Goal: Task Accomplishment & Management: Complete application form

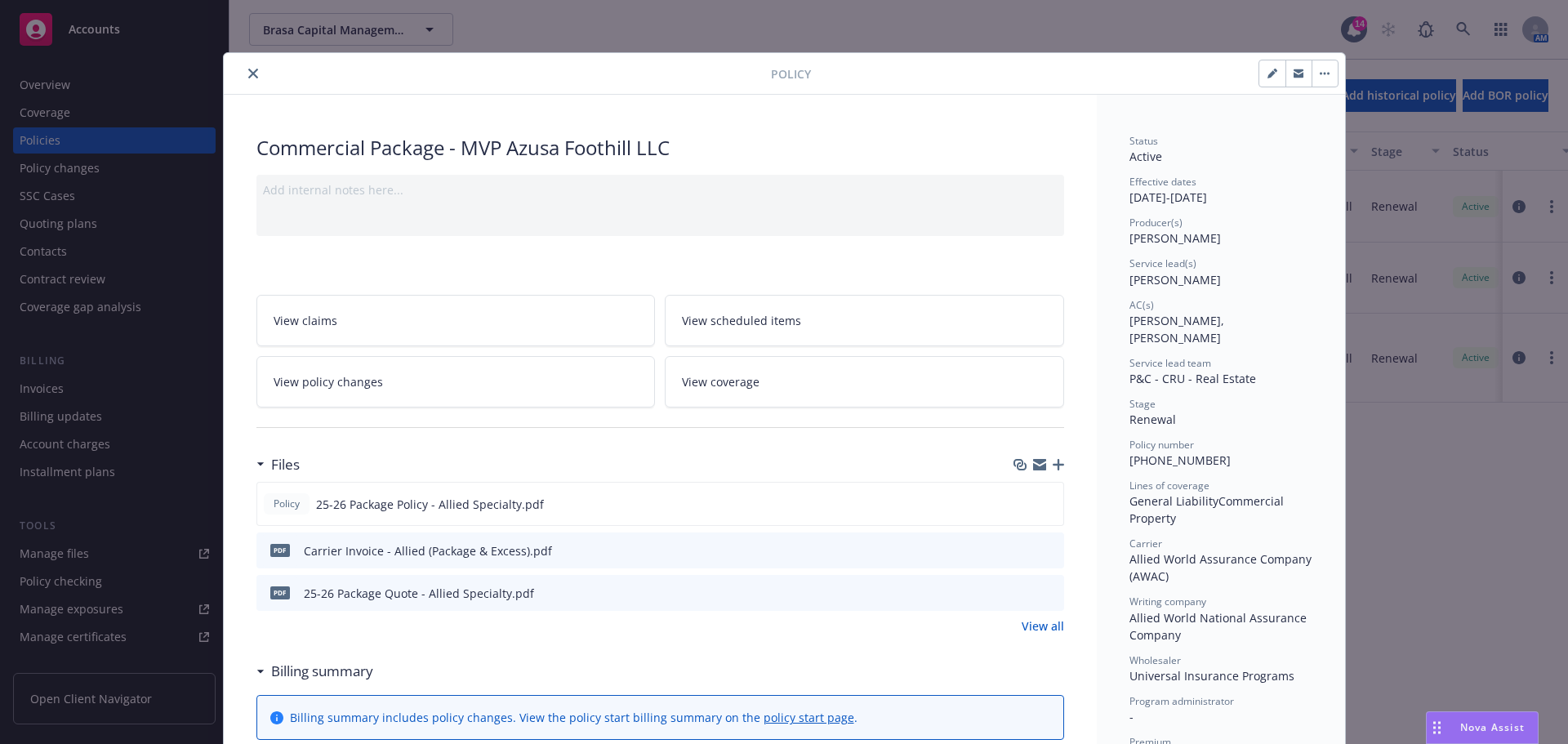
click at [248, 77] on icon "close" at bounding box center [253, 73] width 10 height 10
click at [248, 73] on icon "close" at bounding box center [253, 73] width 10 height 10
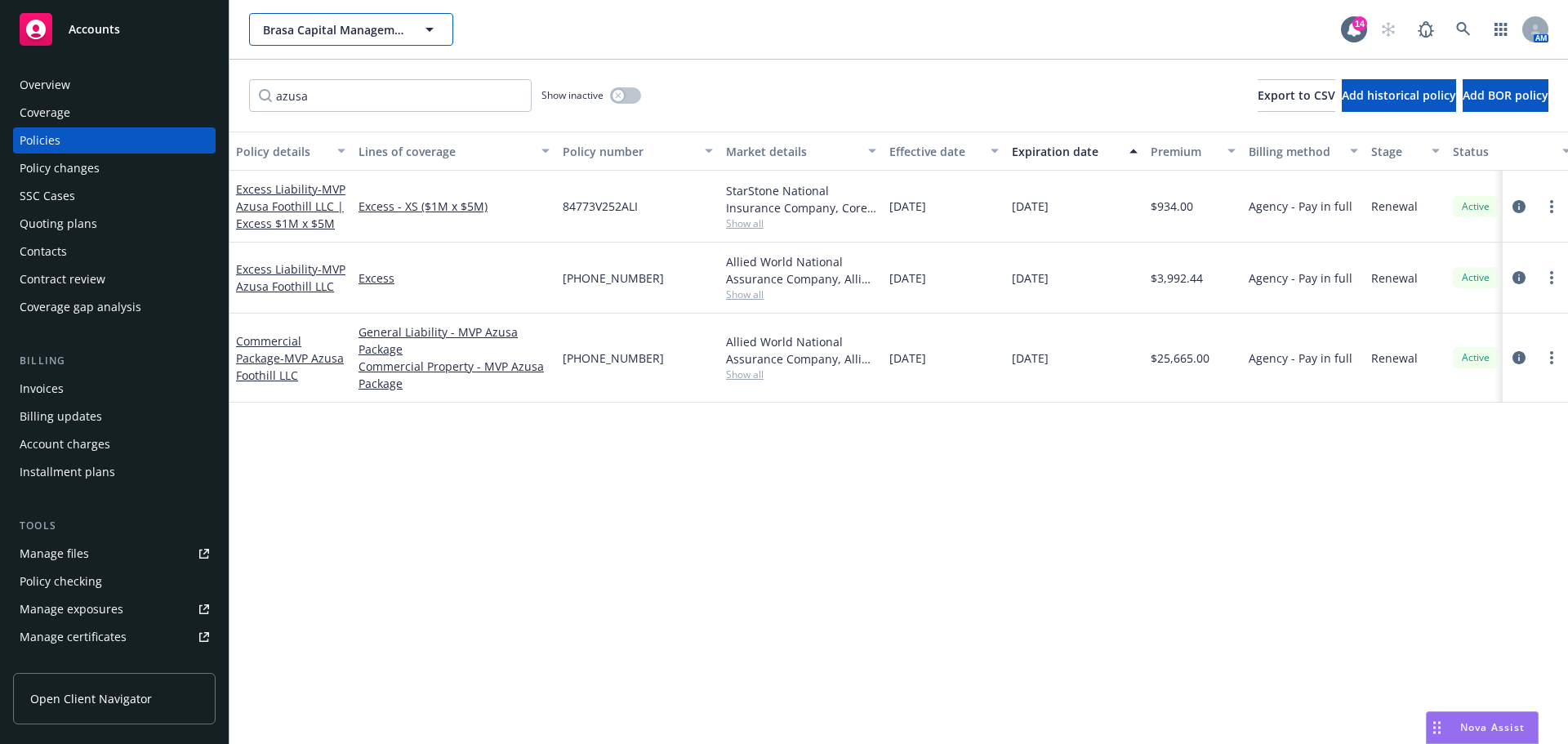
click at [298, 41] on button "Brasa Capital Management, LLC" at bounding box center [351, 29] width 204 height 33
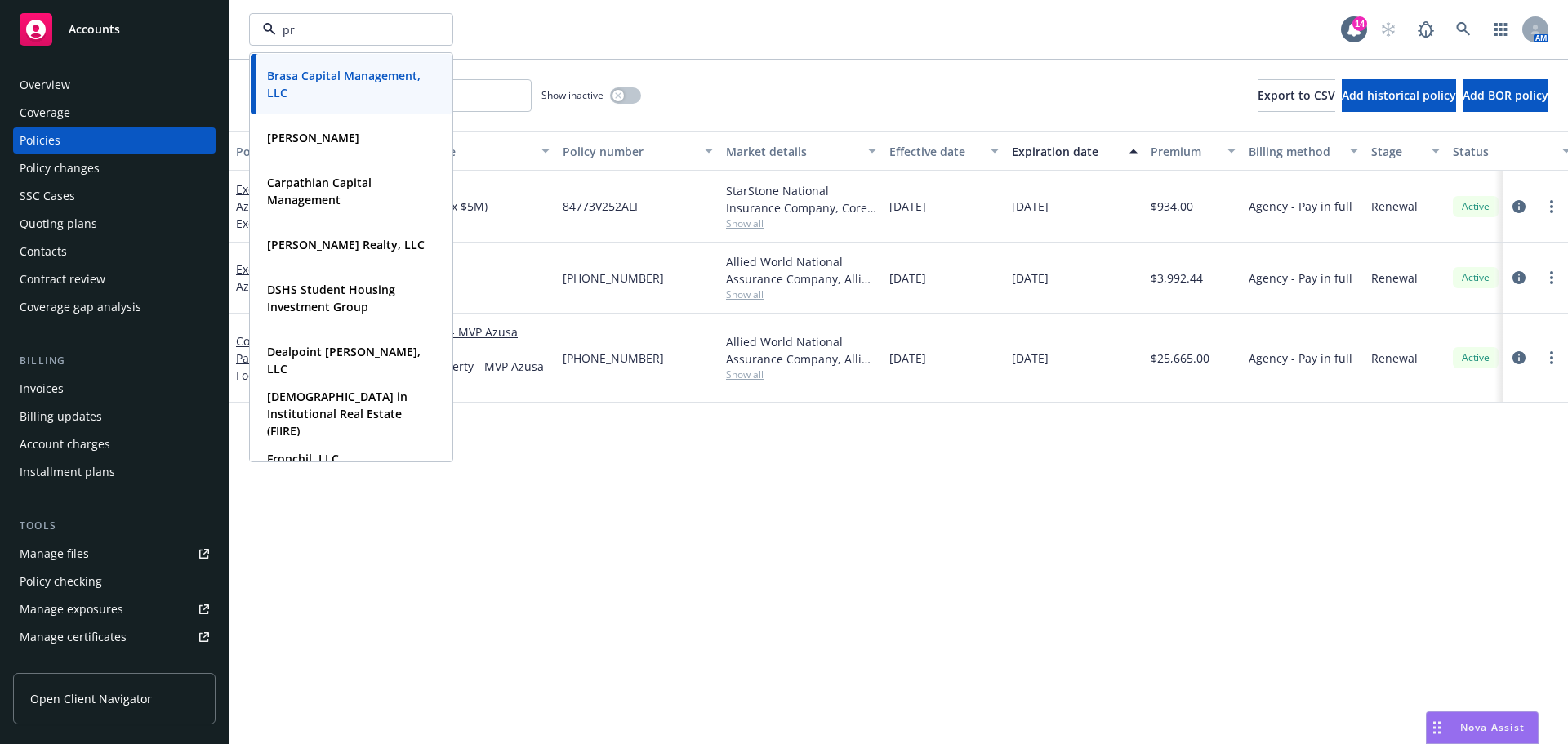
type input "prm"
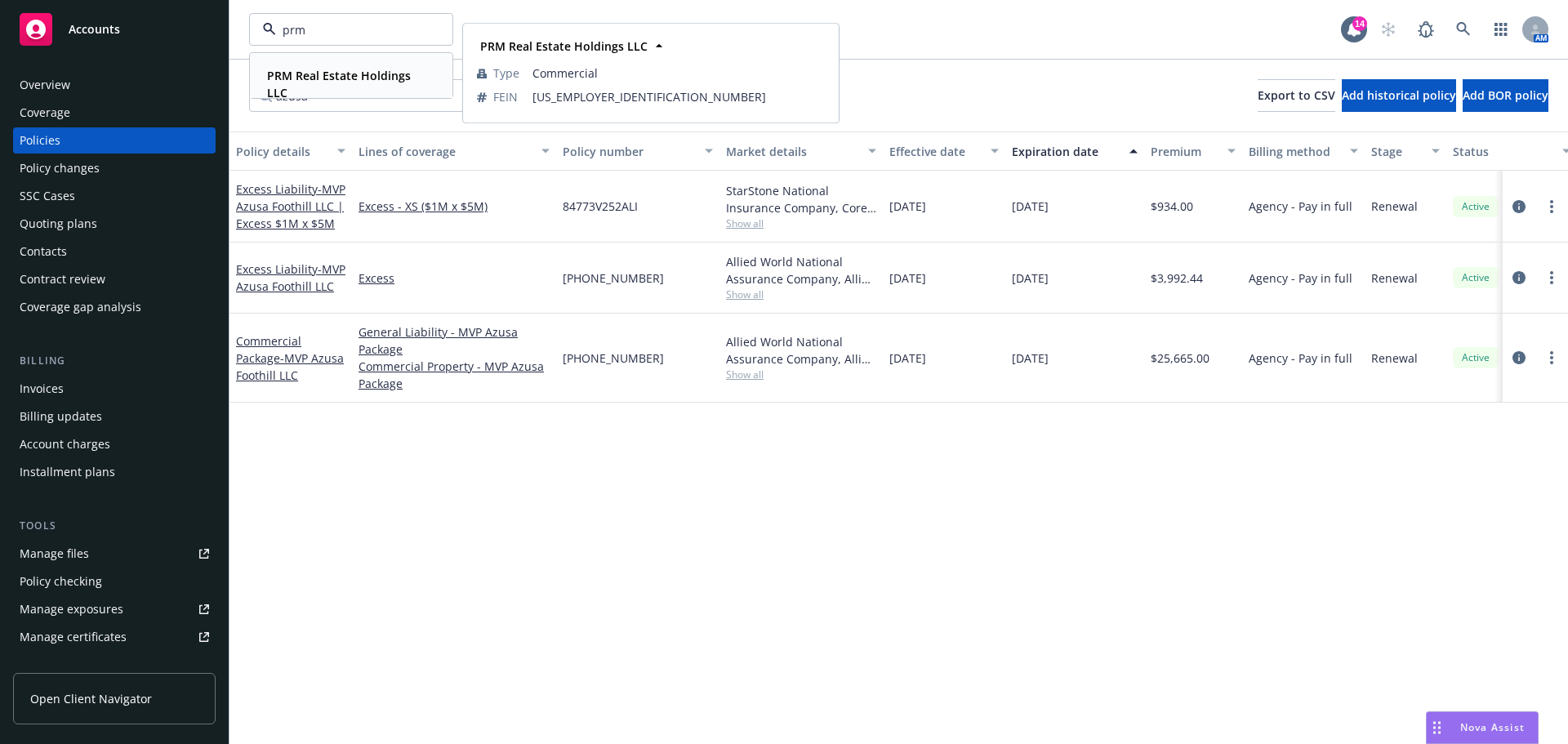
click at [310, 85] on div "PRM Real Estate Holdings LLC" at bounding box center [348, 84] width 175 height 41
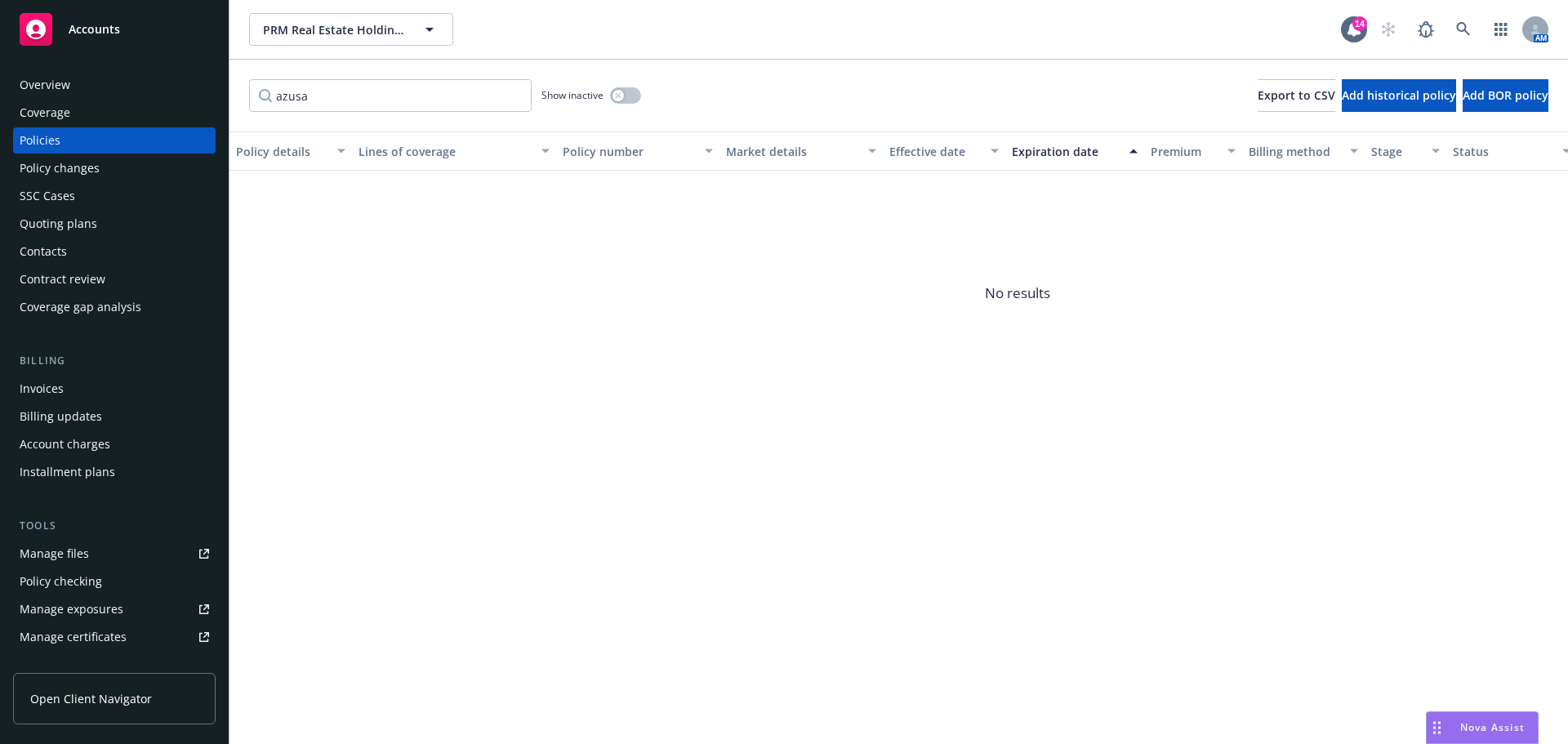
click at [92, 84] on div "Overview" at bounding box center [114, 85] width 189 height 26
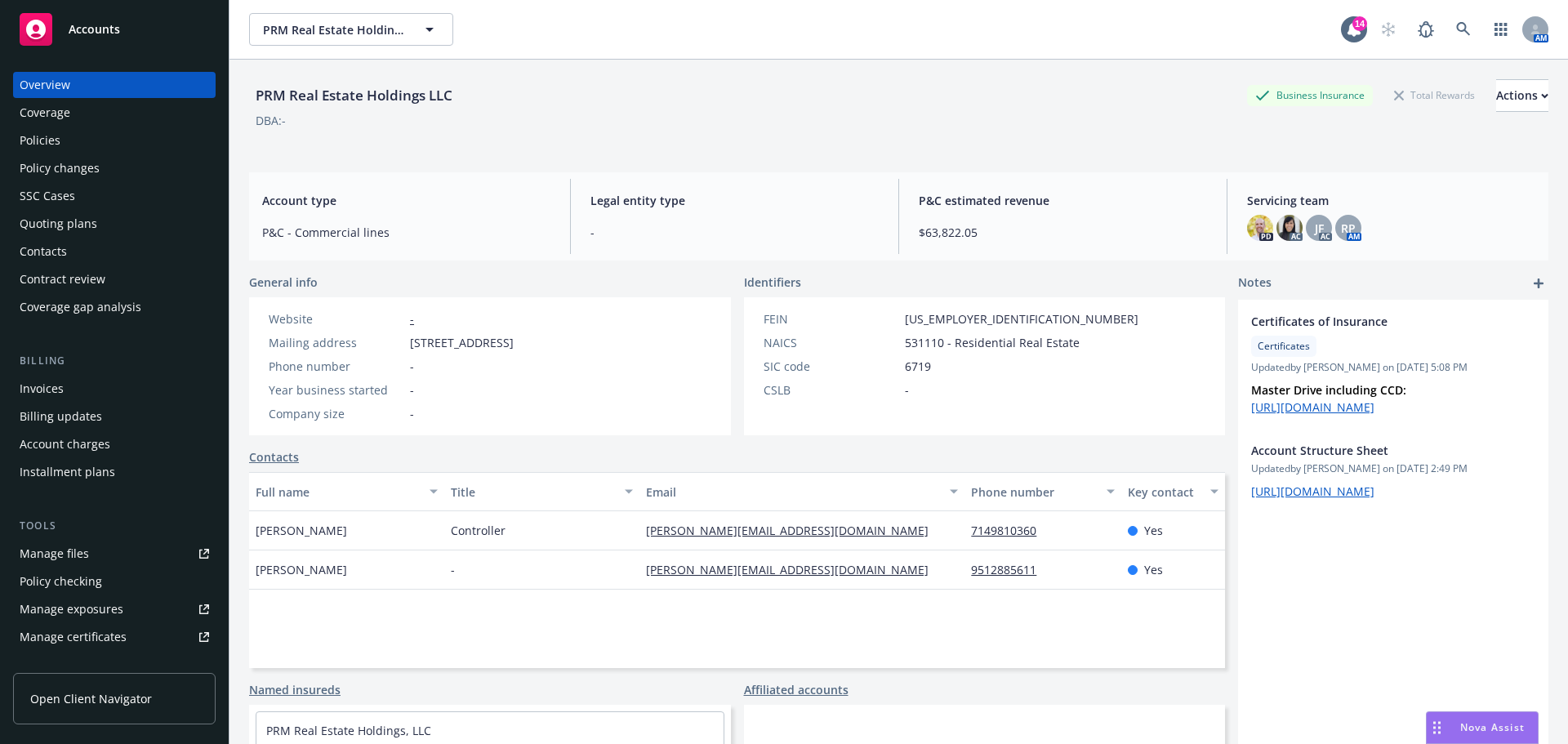
drag, startPoint x: 621, startPoint y: 344, endPoint x: 409, endPoint y: 335, distance: 212.2
click at [409, 335] on div "Mailing address [STREET_ADDRESS]" at bounding box center [391, 343] width 258 height 17
copy span "[STREET_ADDRESS]"
drag, startPoint x: 451, startPoint y: 96, endPoint x: 252, endPoint y: 95, distance: 199.0
click at [252, 95] on div "PRM Real Estate Holdings LLC" at bounding box center [354, 96] width 209 height 21
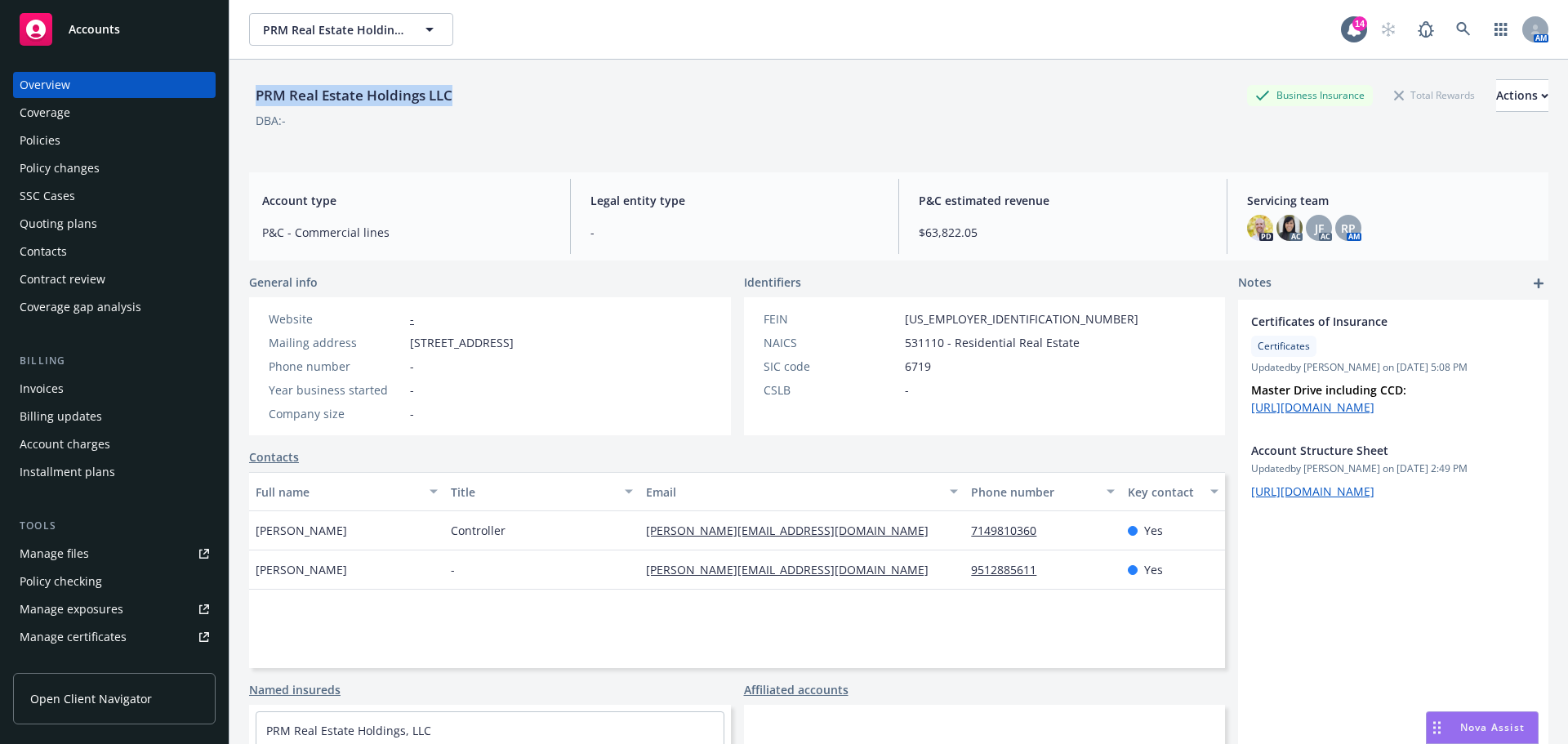
copy div "PRM Real Estate Holdings LLC"
click at [68, 163] on div "Policy changes" at bounding box center [59, 168] width 80 height 26
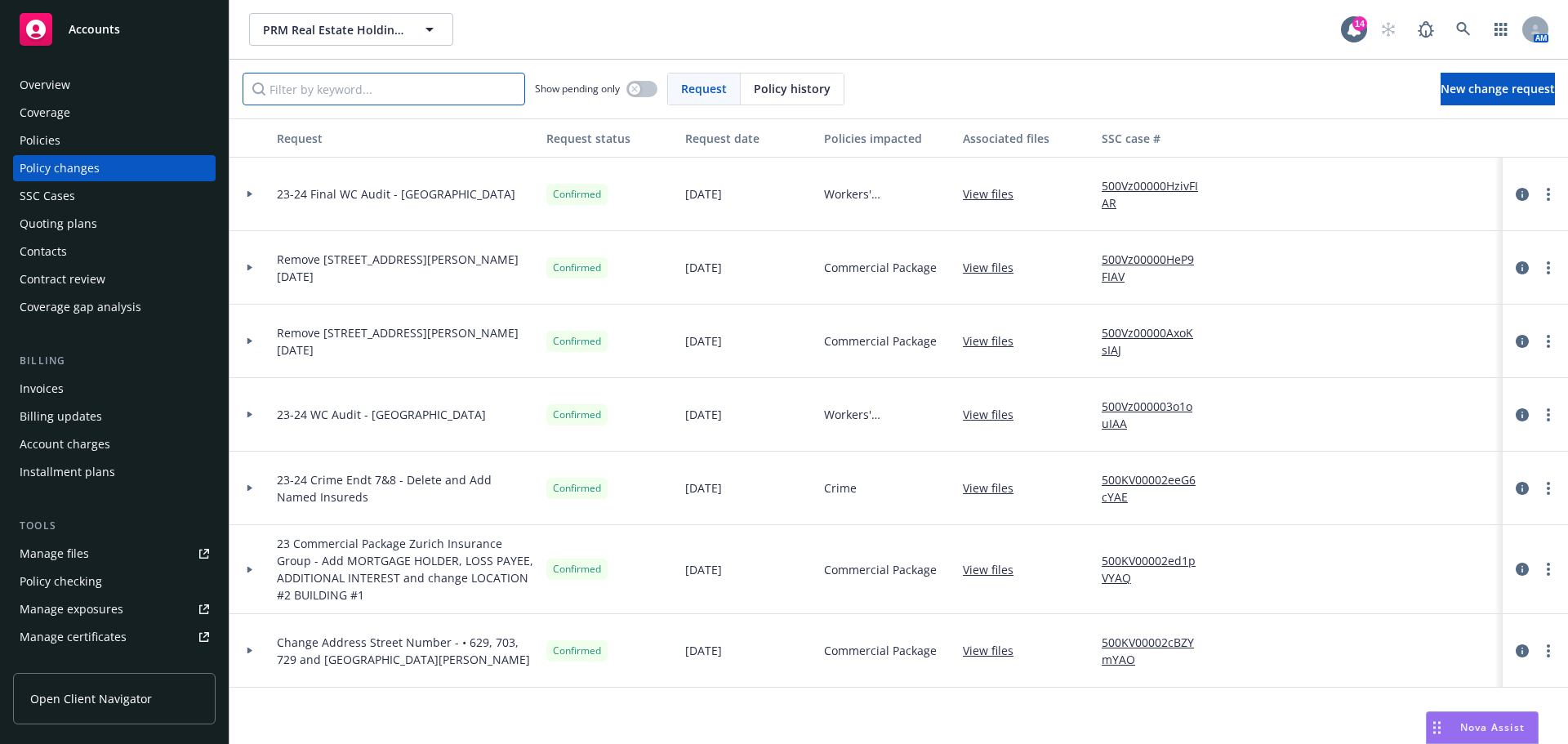
click at [435, 88] on input "Filter by keyword..." at bounding box center [384, 89] width 282 height 33
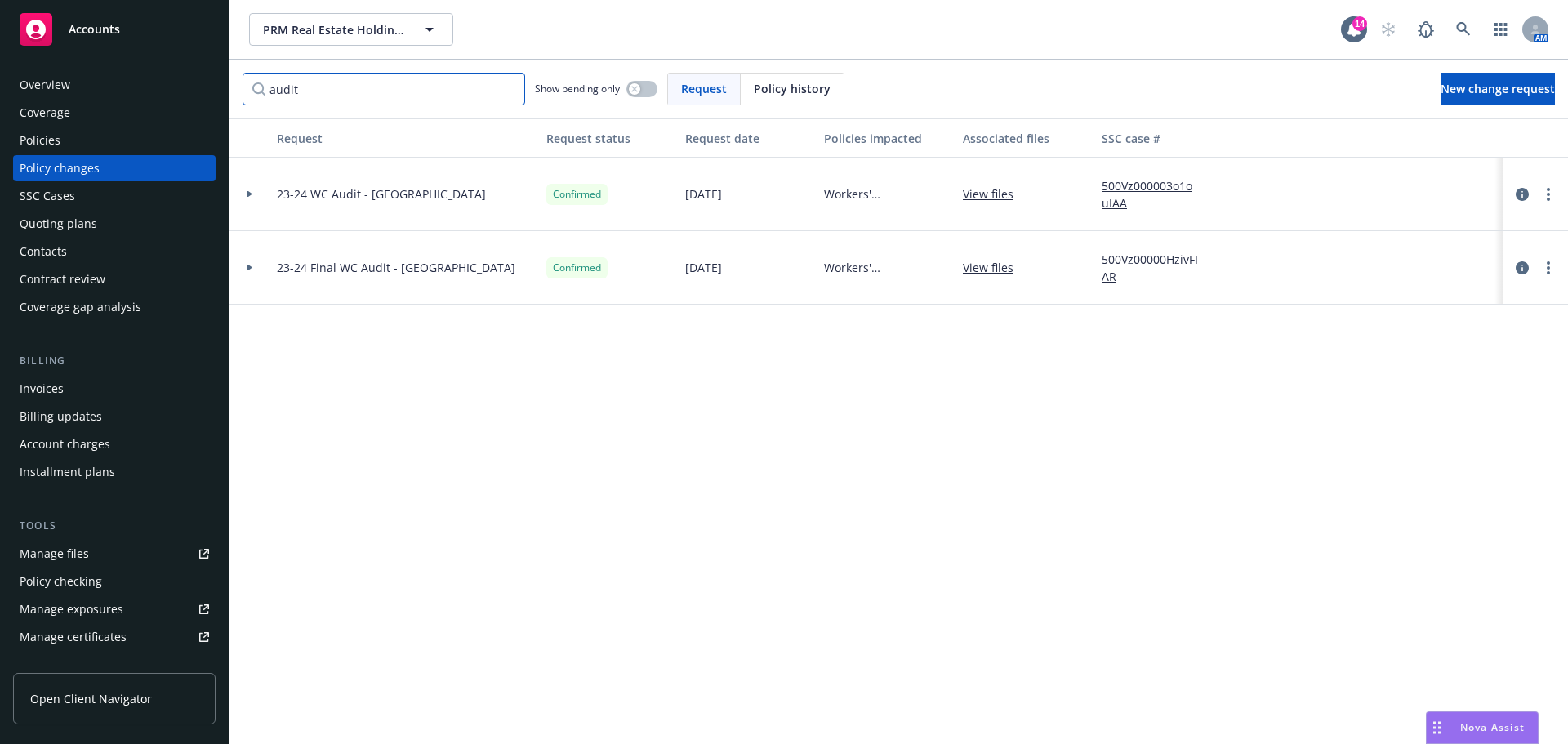
type input "audit"
click at [83, 386] on div "Invoices" at bounding box center [114, 389] width 189 height 26
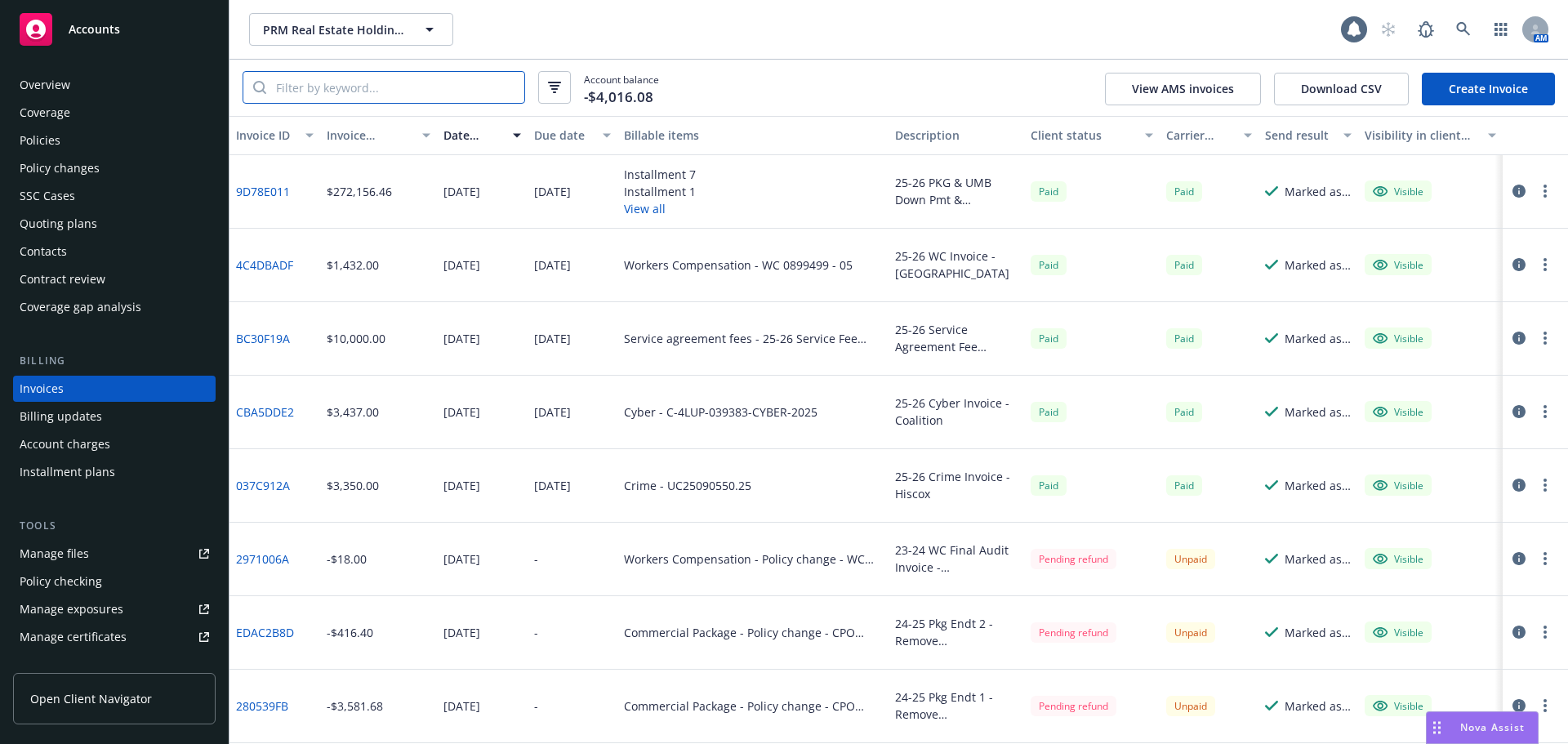
click at [385, 85] on input "search" at bounding box center [395, 87] width 258 height 31
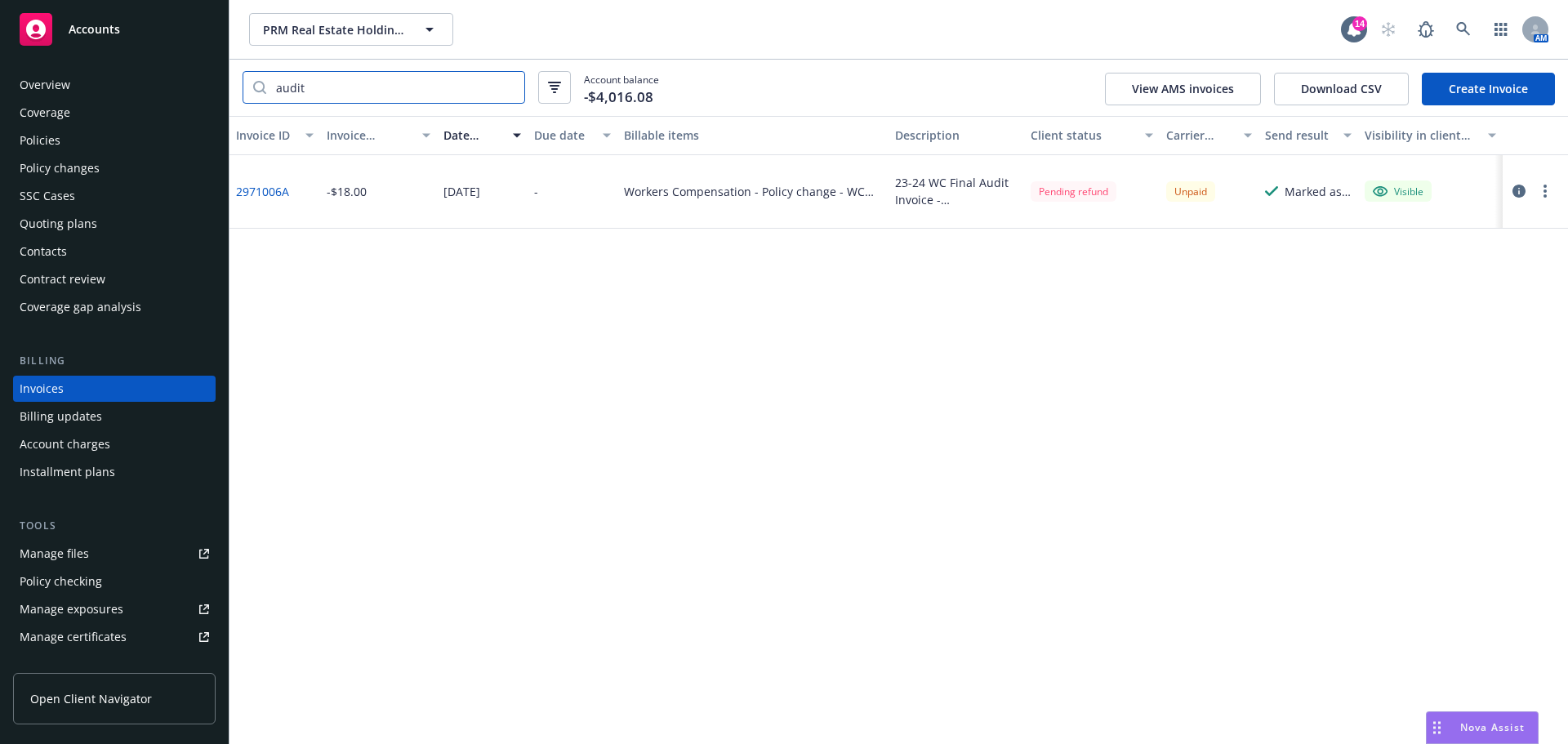
type input "audit"
click at [608, 411] on div "Invoice ID Invoice amount Date issued Due date Billable items Description Clien…" at bounding box center [898, 431] width 1338 height 629
click at [83, 172] on div "Policy changes" at bounding box center [59, 168] width 80 height 26
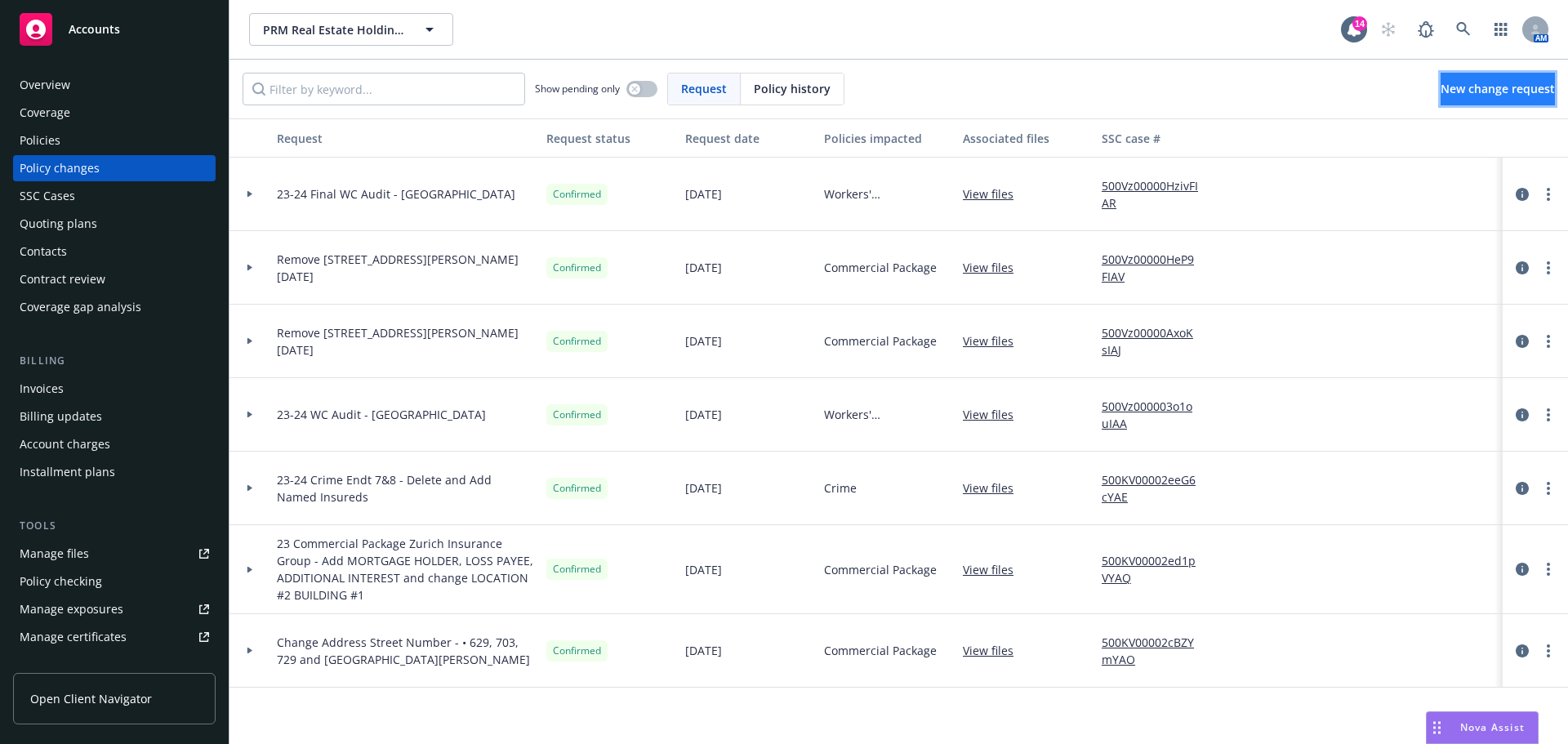
click at [1440, 75] on link "New change request" at bounding box center [1498, 89] width 114 height 33
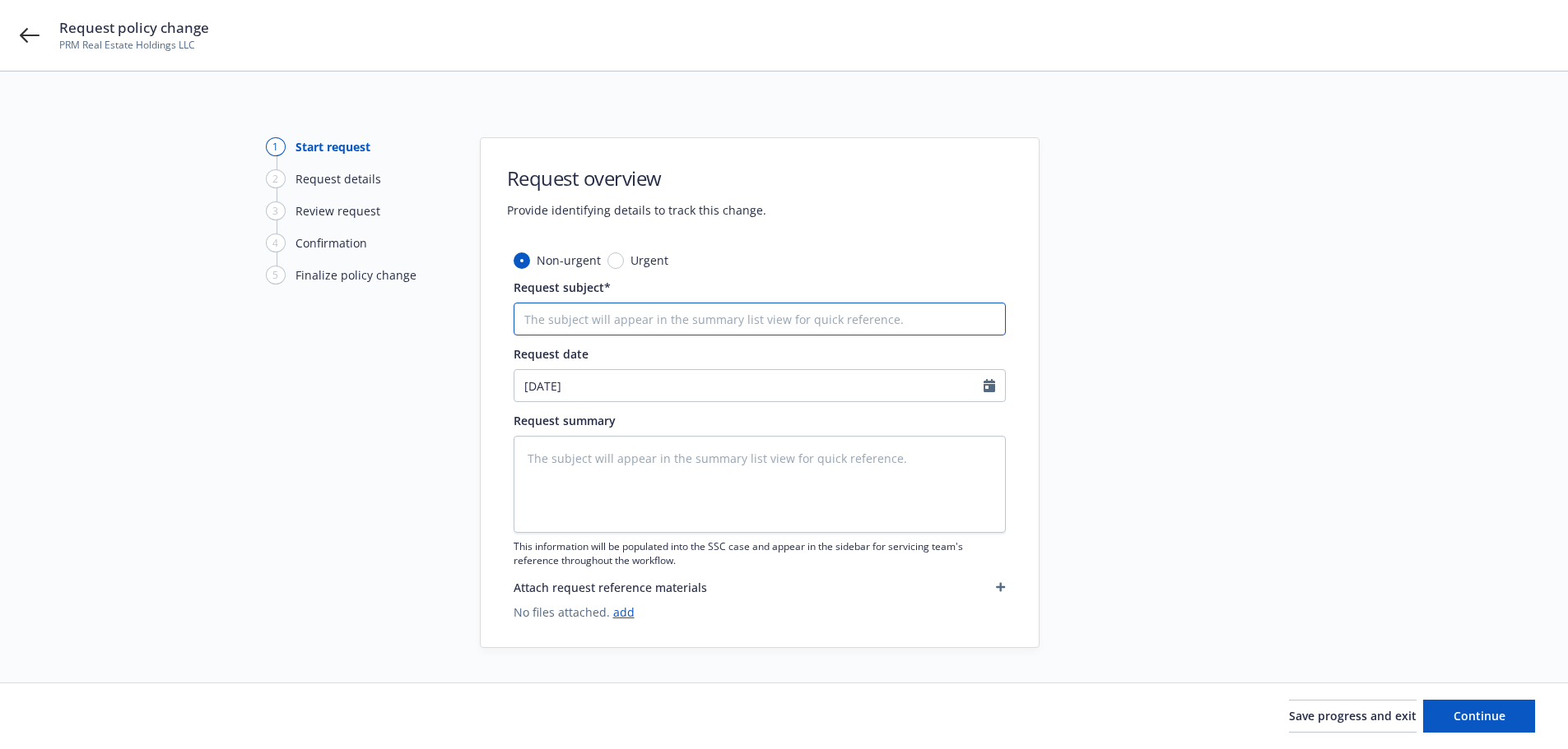
click at [596, 318] on input "Request subject*" at bounding box center [759, 318] width 492 height 33
type textarea "x"
type input "2"
type textarea "x"
type input "24"
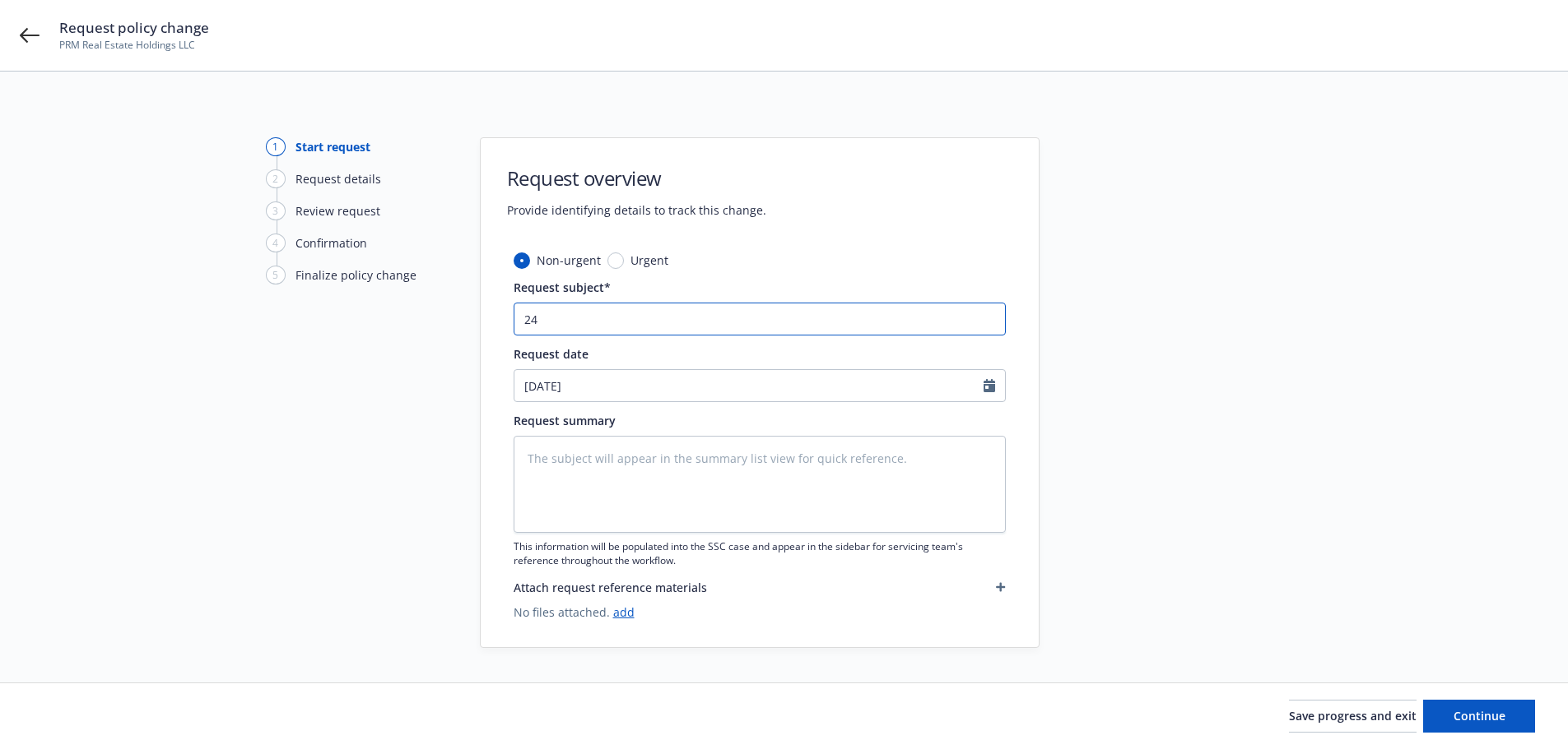
type textarea "x"
type input "24-"
type textarea "x"
type input "24-2"
type textarea "x"
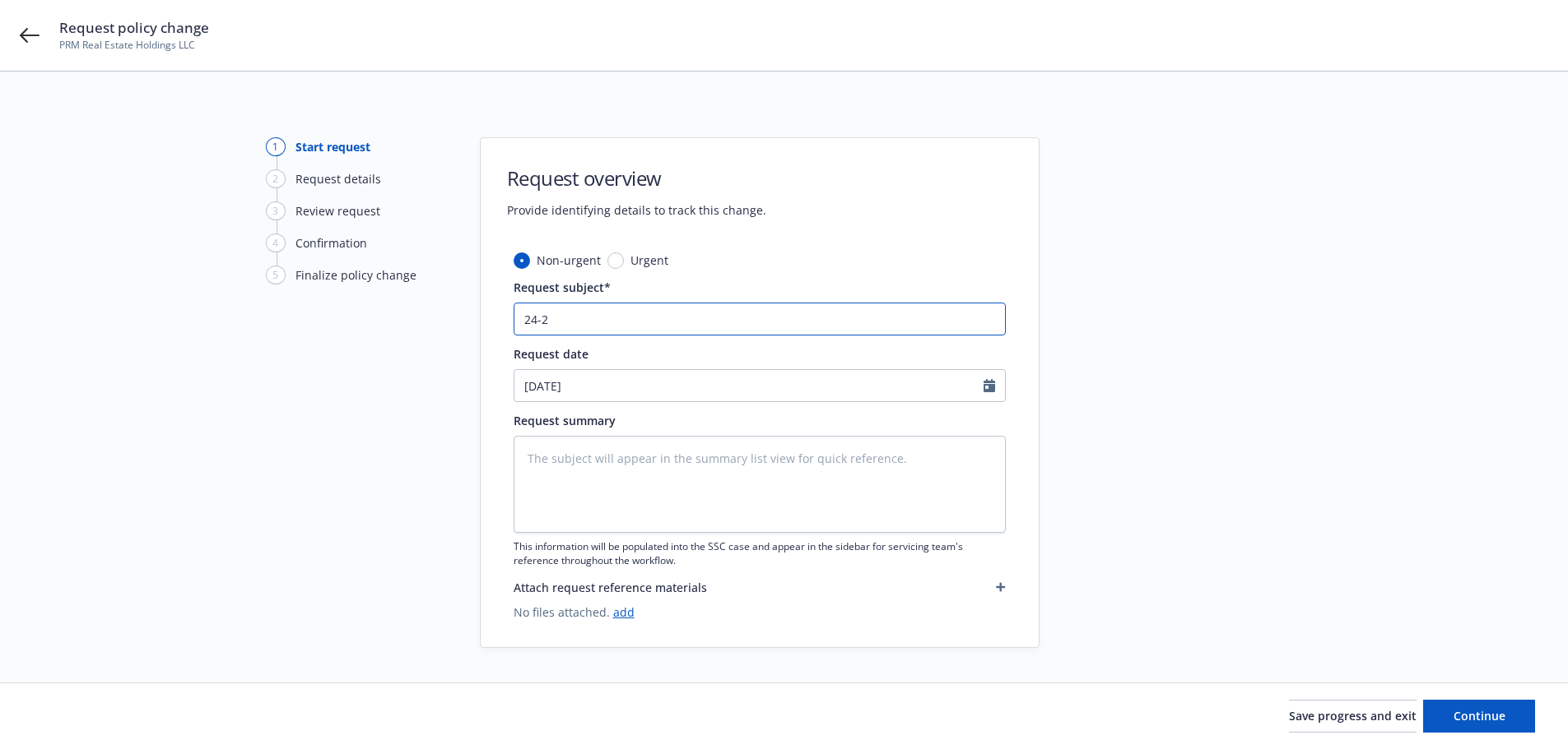
type input "24-25"
type textarea "x"
type input "24-25"
type textarea "x"
type input "24-25 W"
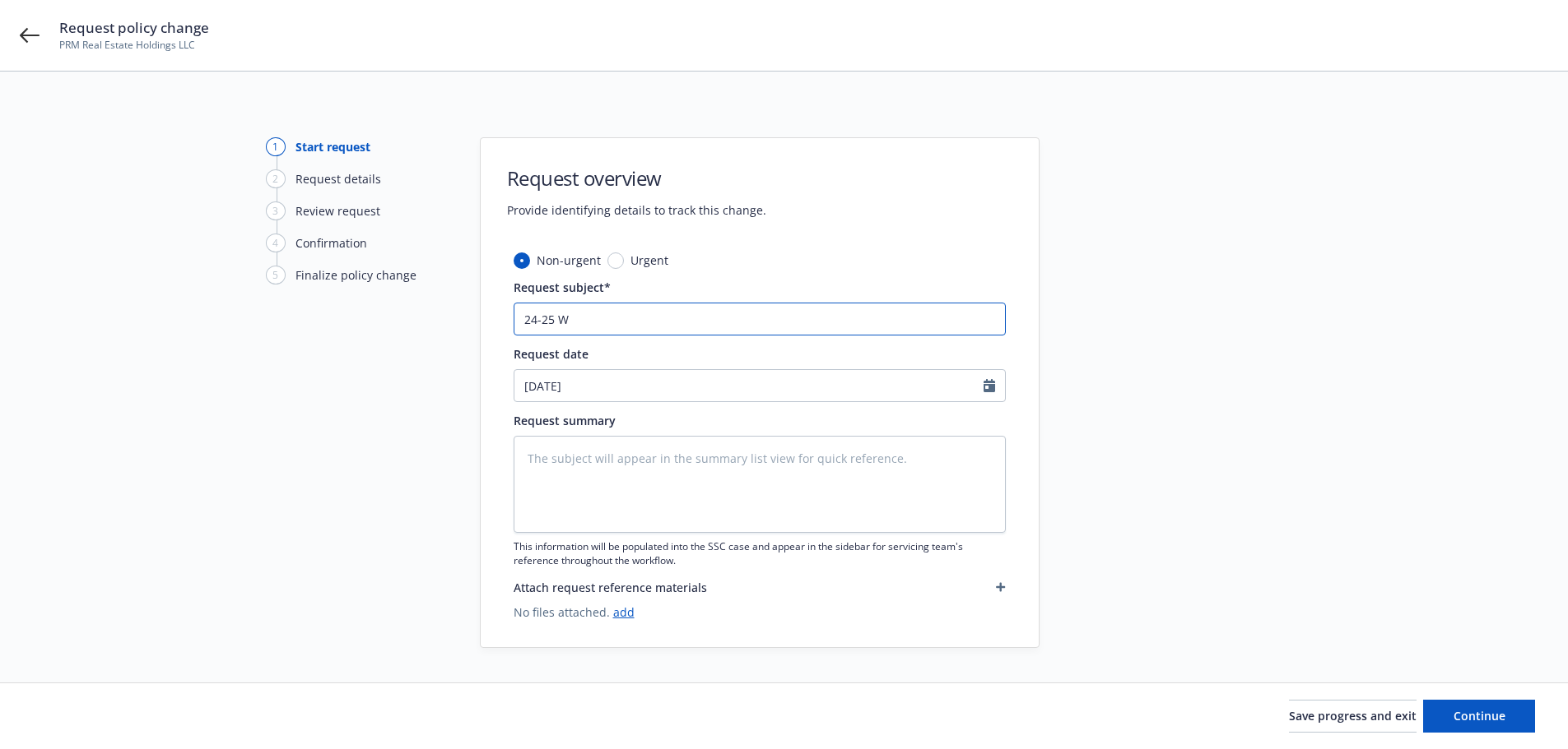
type textarea "x"
type input "24-25 WC"
type textarea "x"
type input "24-25 WC"
type textarea "x"
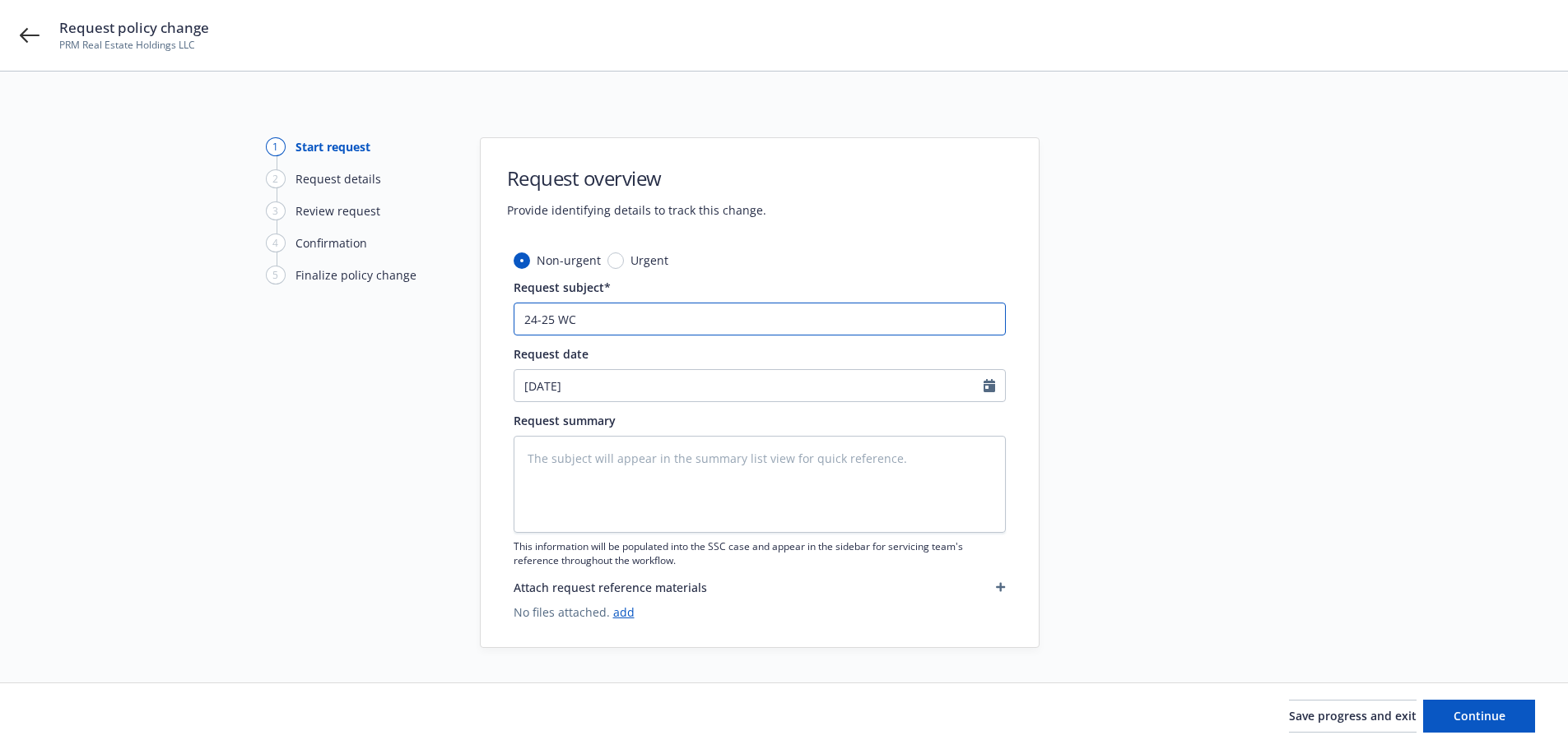
type input "24-25 WC F"
type textarea "x"
type input "24-25 WC Fi"
type textarea "x"
type input "24-25 WC Fin"
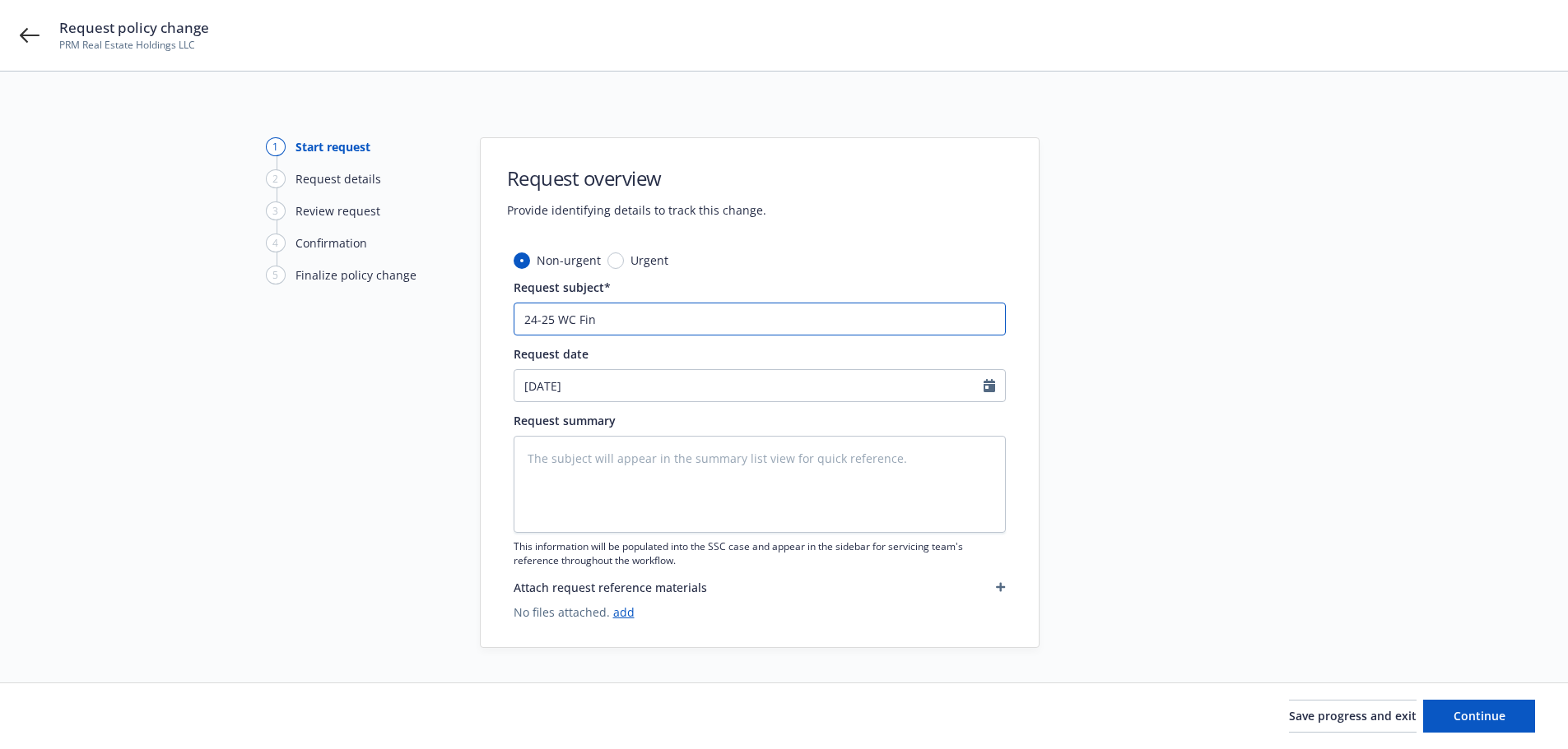
type textarea "x"
type input "24-25 [PERSON_NAME]"
type textarea "x"
type input "24-25 WC Final"
type textarea "x"
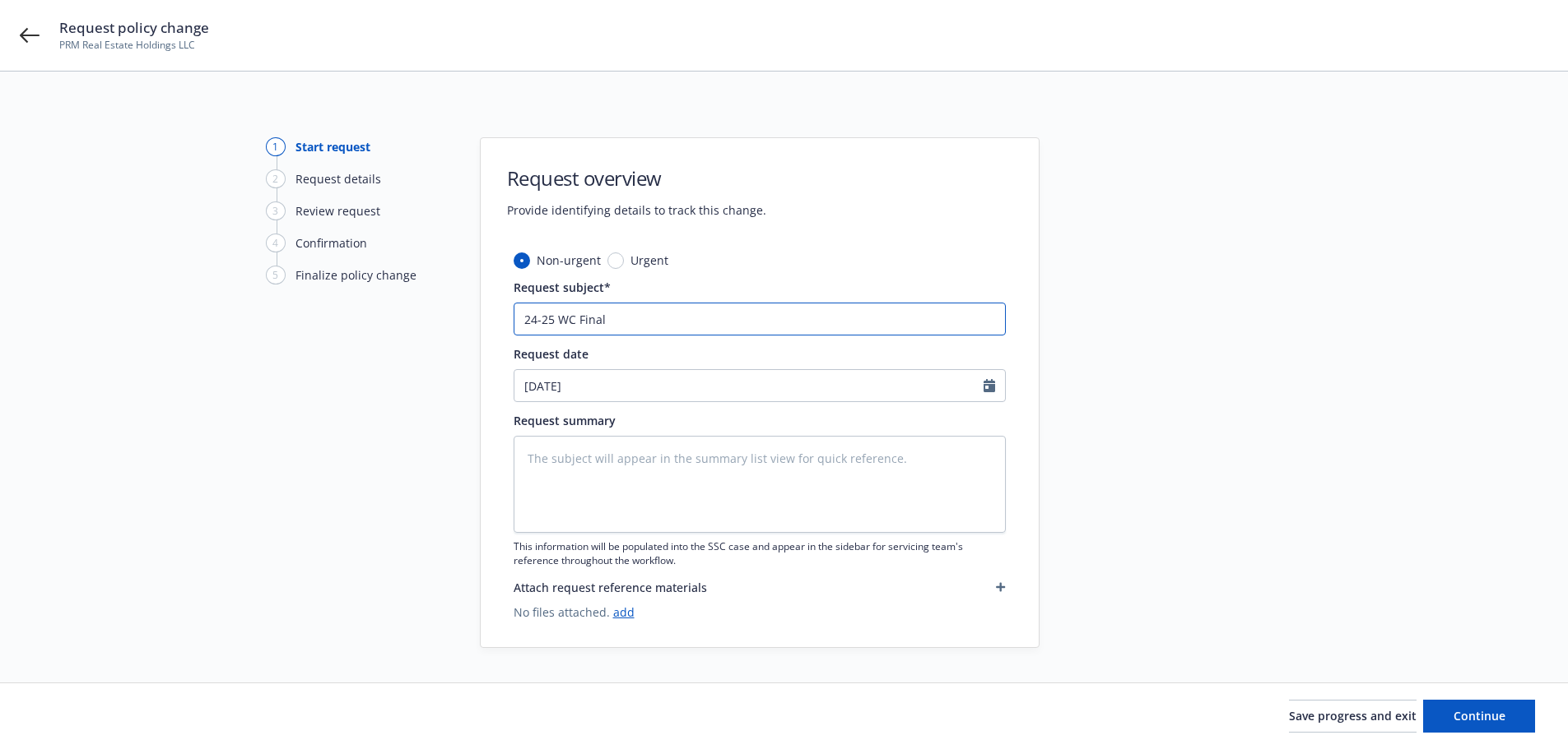
type input "24-25 WC Final A"
type textarea "x"
type input "24-25 WC Final Au"
type textarea "x"
type input "24-25 WC Final Aud"
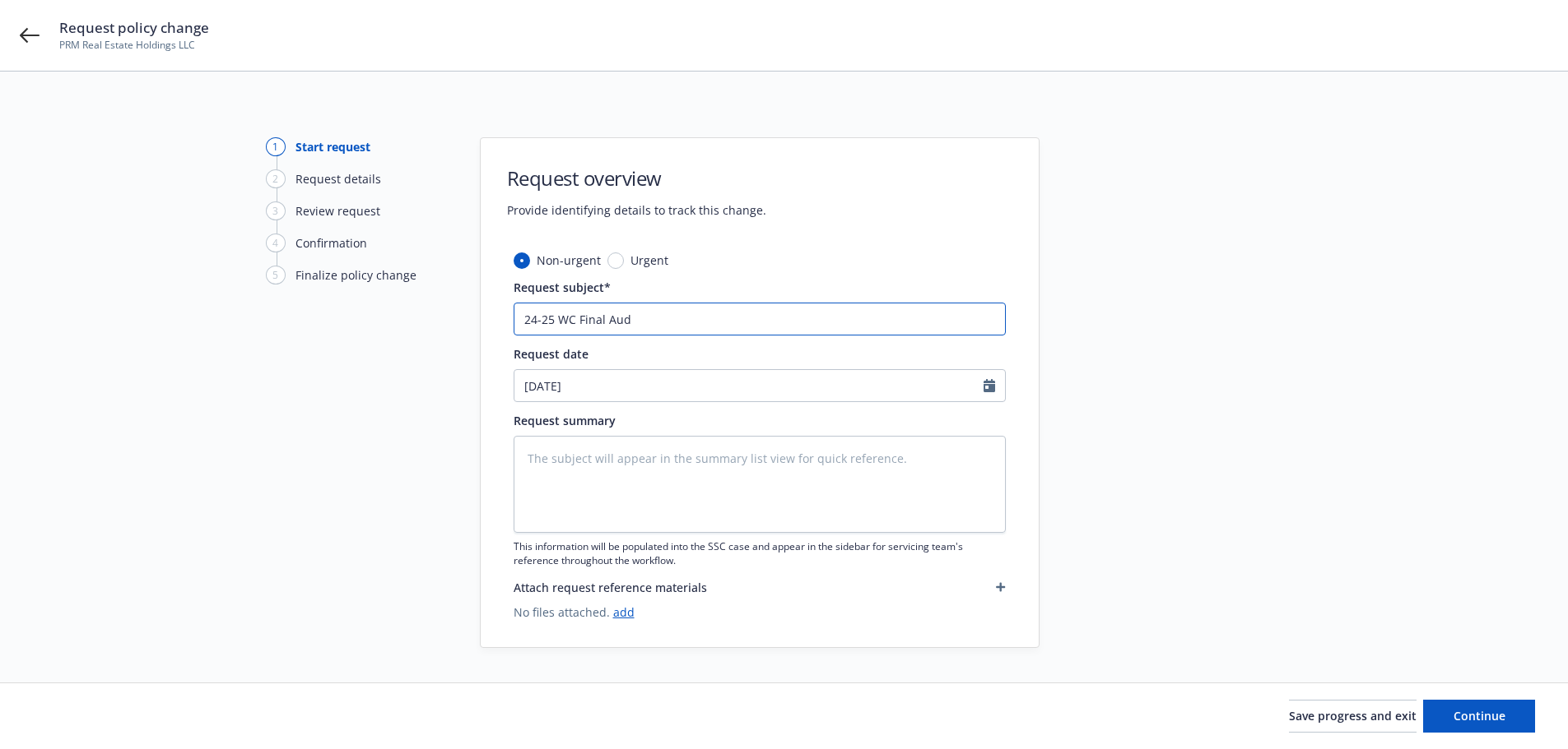
type textarea "x"
type input "24-25 WC Final Audi"
type textarea "x"
type input "24-25 WC Final Audit"
click at [650, 467] on textarea at bounding box center [759, 484] width 492 height 97
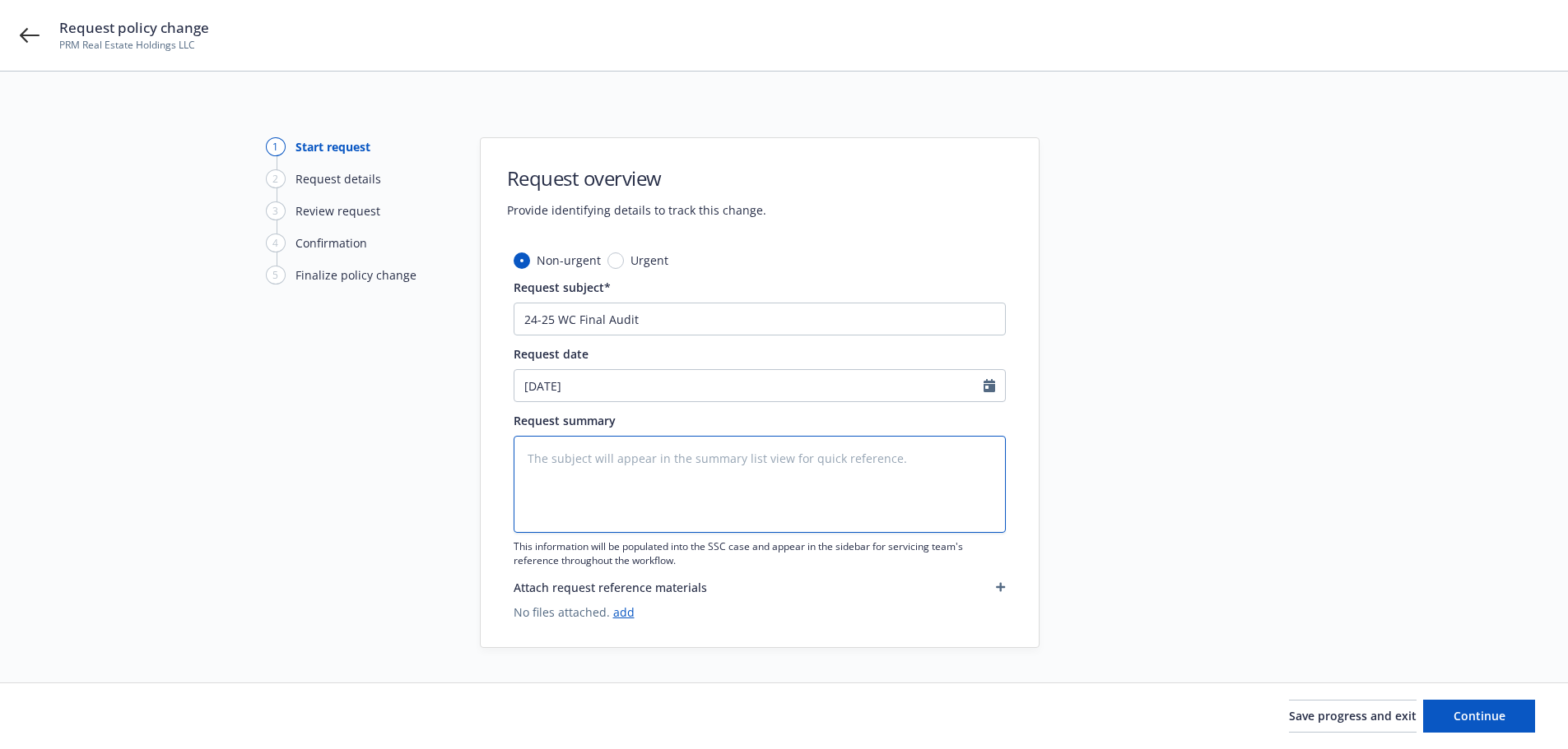
paste textarea "24-25 WC Final Audit"
type textarea "x"
type textarea "24-25 WC Final Audit"
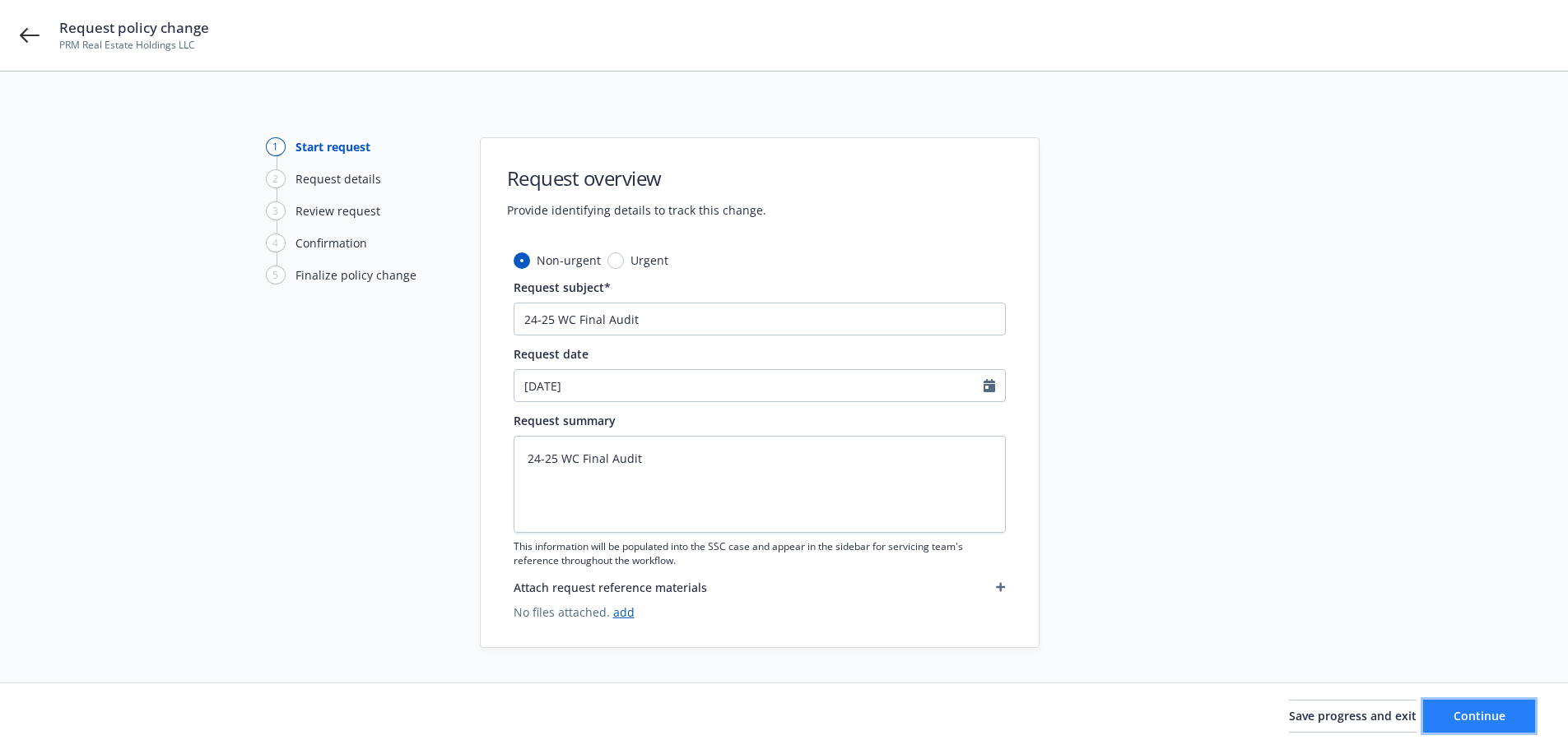
click at [1482, 714] on span "Continue" at bounding box center [1479, 716] width 51 height 16
type textarea "x"
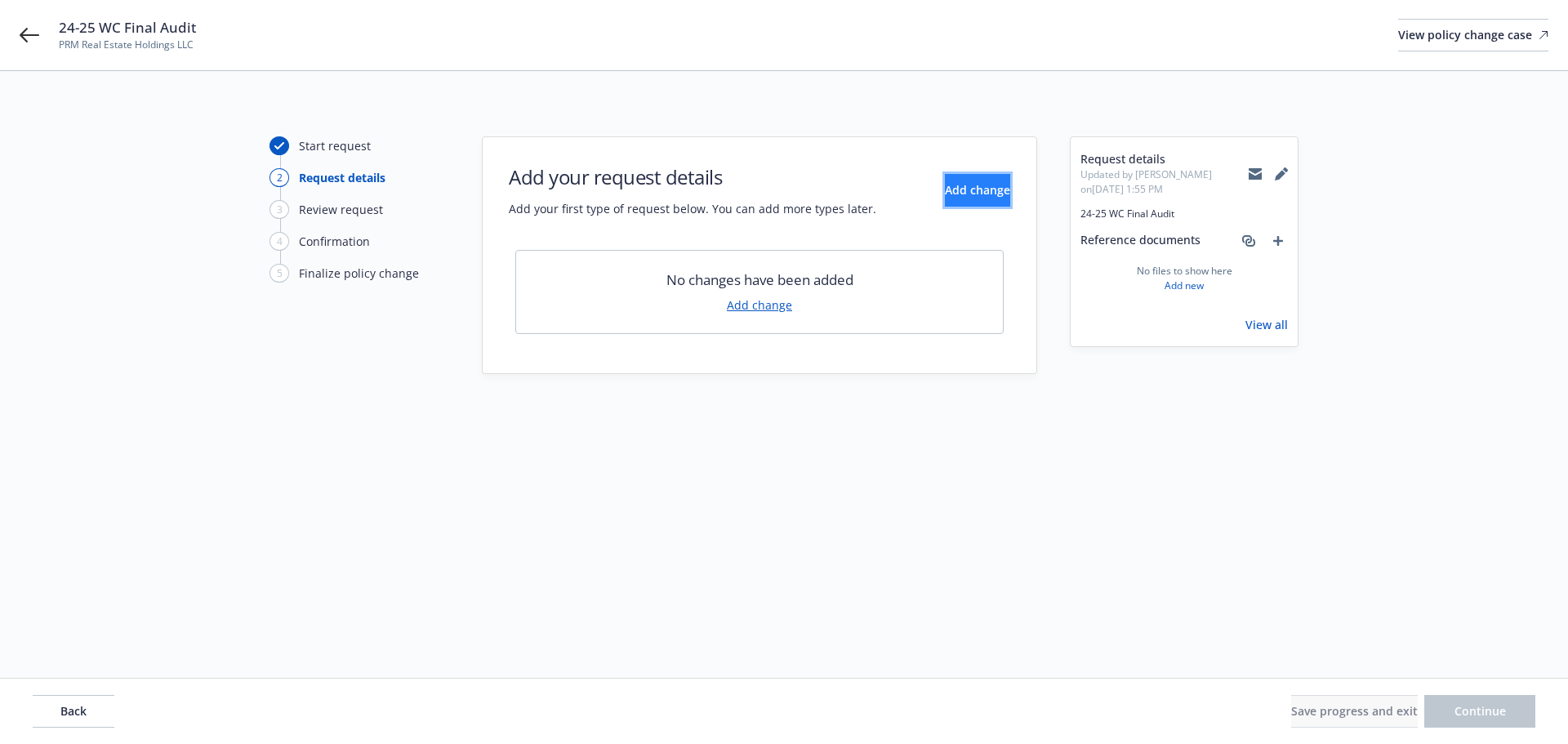
click at [948, 192] on span "Add change" at bounding box center [978, 190] width 65 height 16
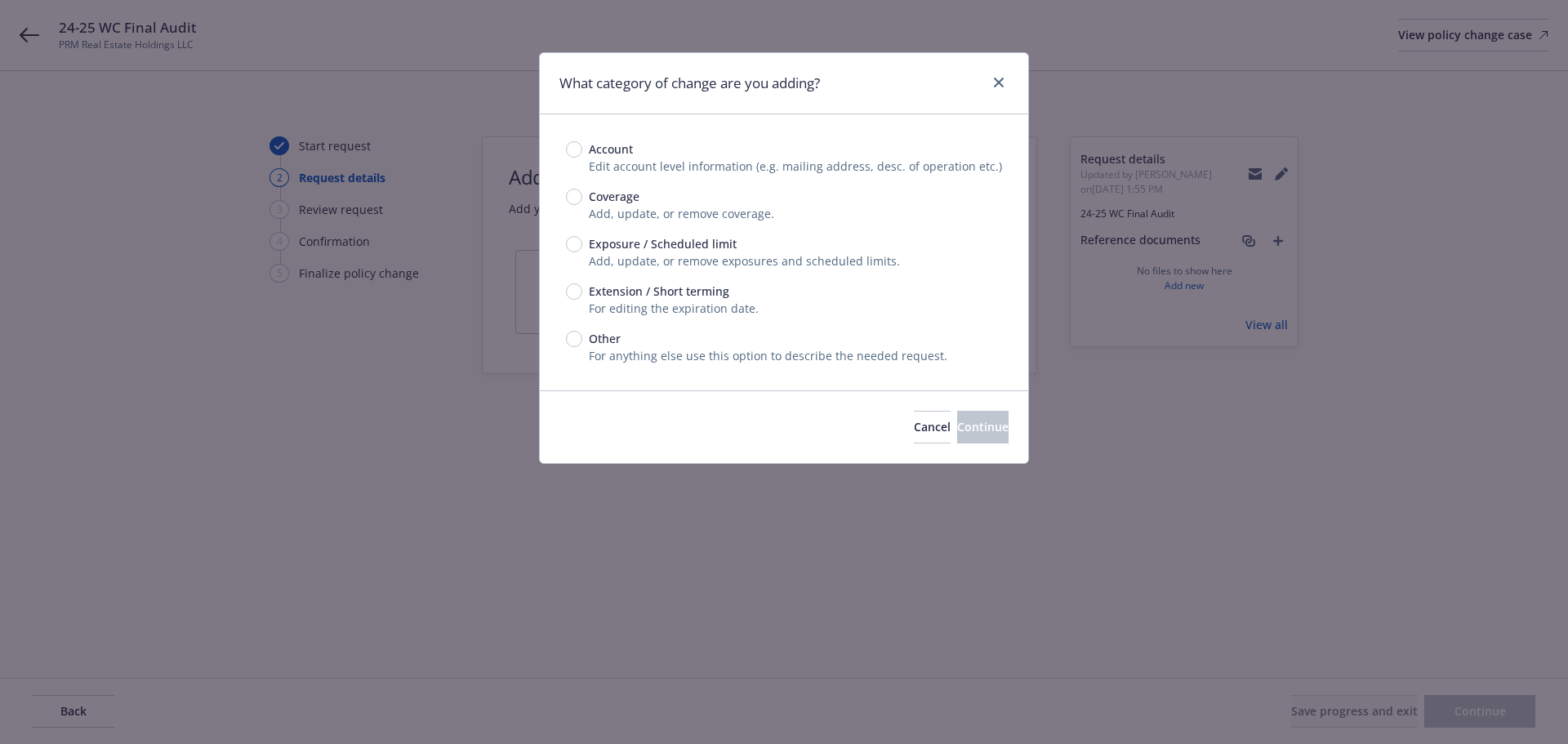
click at [626, 242] on span "Exposure / Scheduled limit" at bounding box center [663, 243] width 148 height 17
click at [583, 242] on input "Exposure / Scheduled limit" at bounding box center [574, 244] width 17 height 17
radio input "true"
click at [963, 436] on button "Continue" at bounding box center [983, 427] width 51 height 33
type textarea "x"
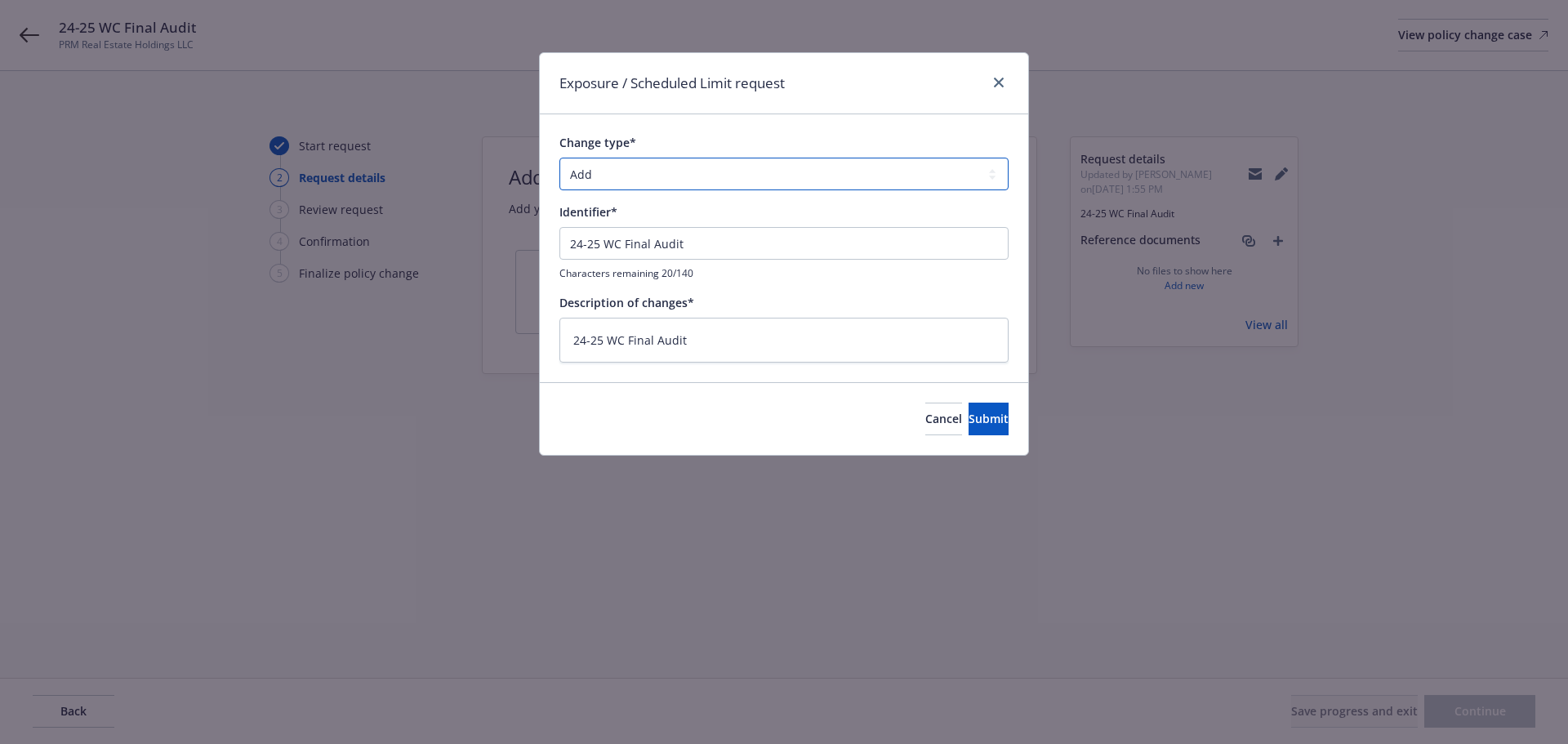
click at [704, 176] on select "Add Audit Change Remove" at bounding box center [784, 173] width 449 height 33
select select "AUDIT"
click at [560, 158] on select "Add Audit Change Remove" at bounding box center [784, 173] width 449 height 33
click at [969, 415] on span "Submit" at bounding box center [988, 419] width 40 height 16
type textarea "x"
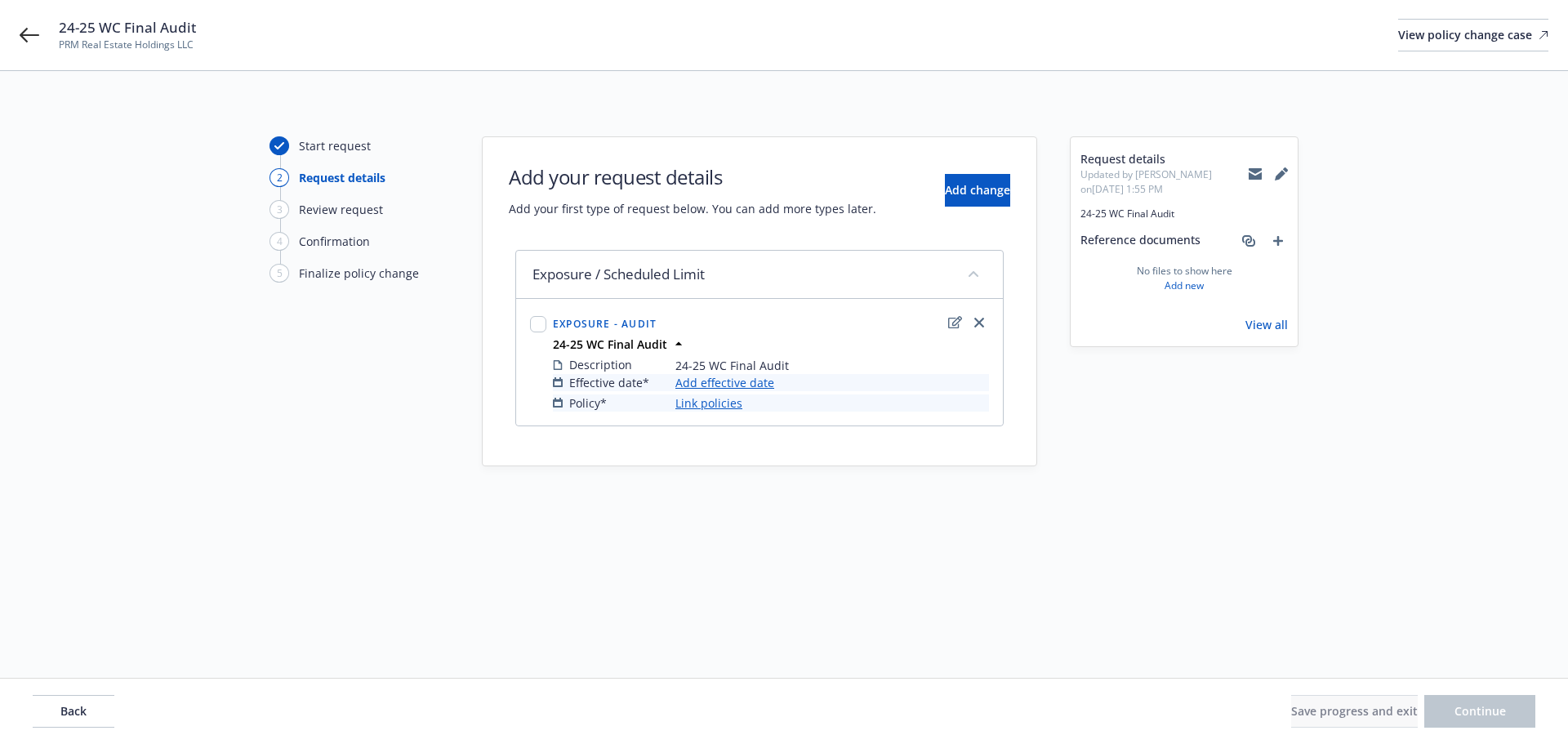
click at [743, 377] on link "Add effective date" at bounding box center [724, 382] width 99 height 17
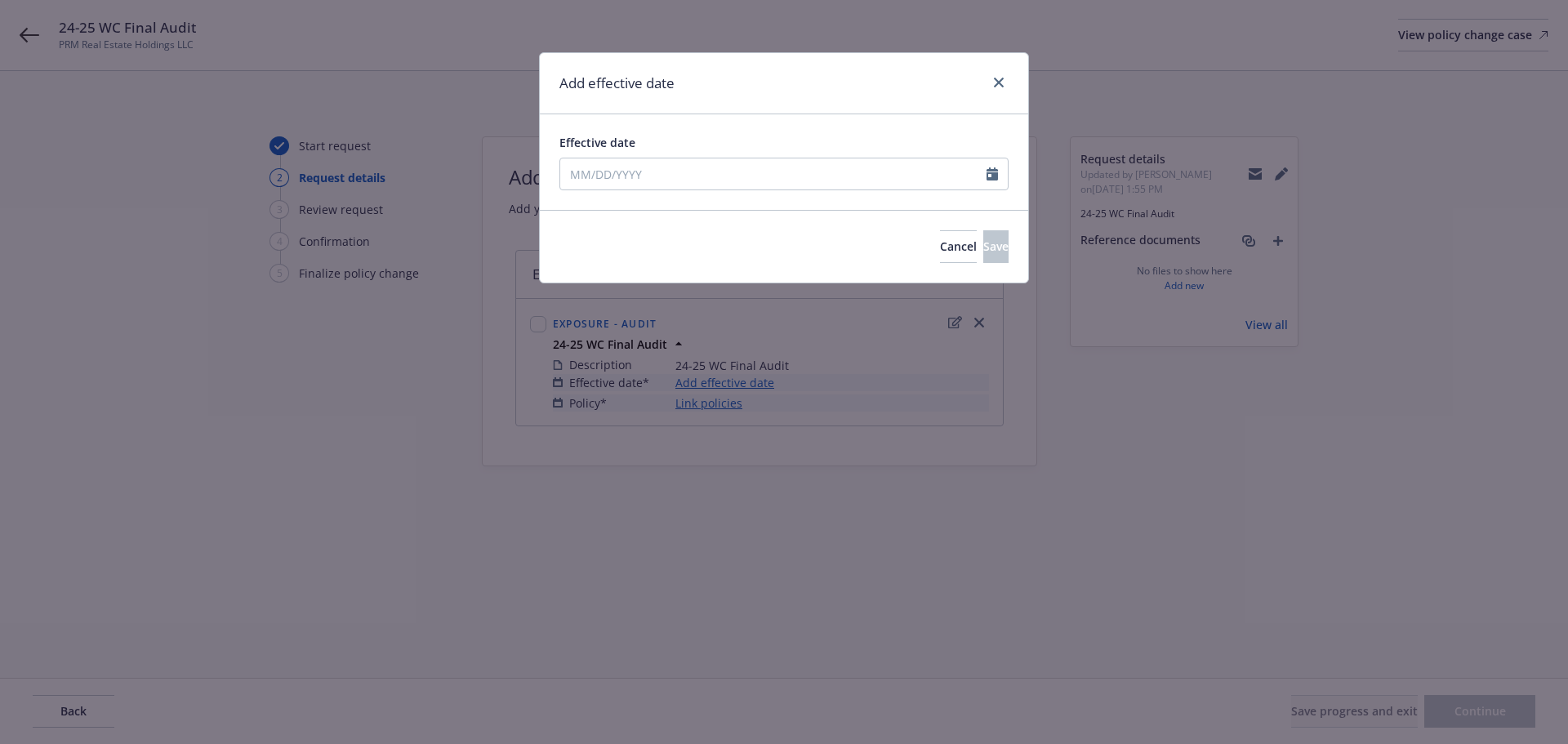
click at [780, 85] on div "Add effective date" at bounding box center [783, 84] width 488 height 62
select select "8"
click at [693, 166] on input "Effective date" at bounding box center [773, 173] width 426 height 31
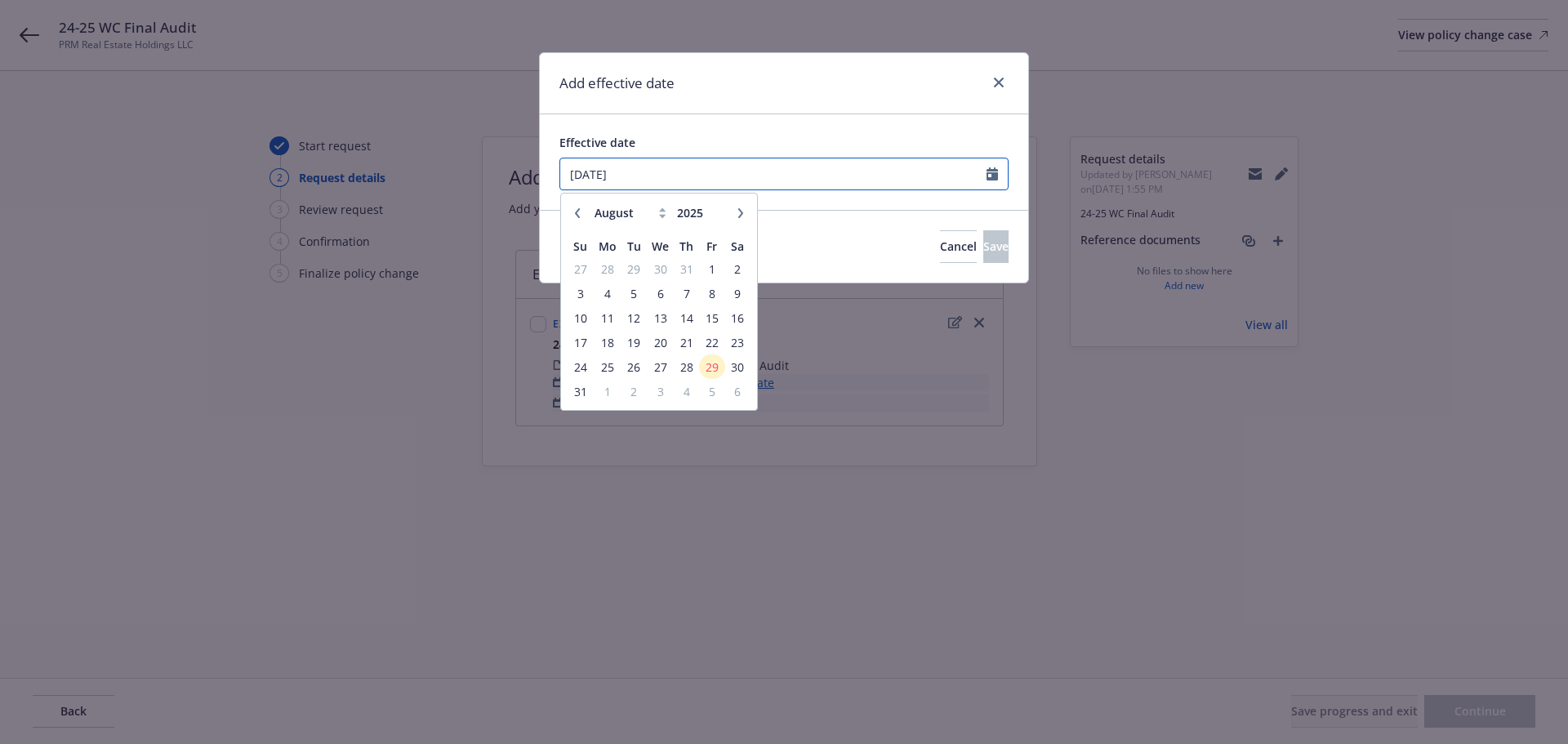
type input "[DATE]"
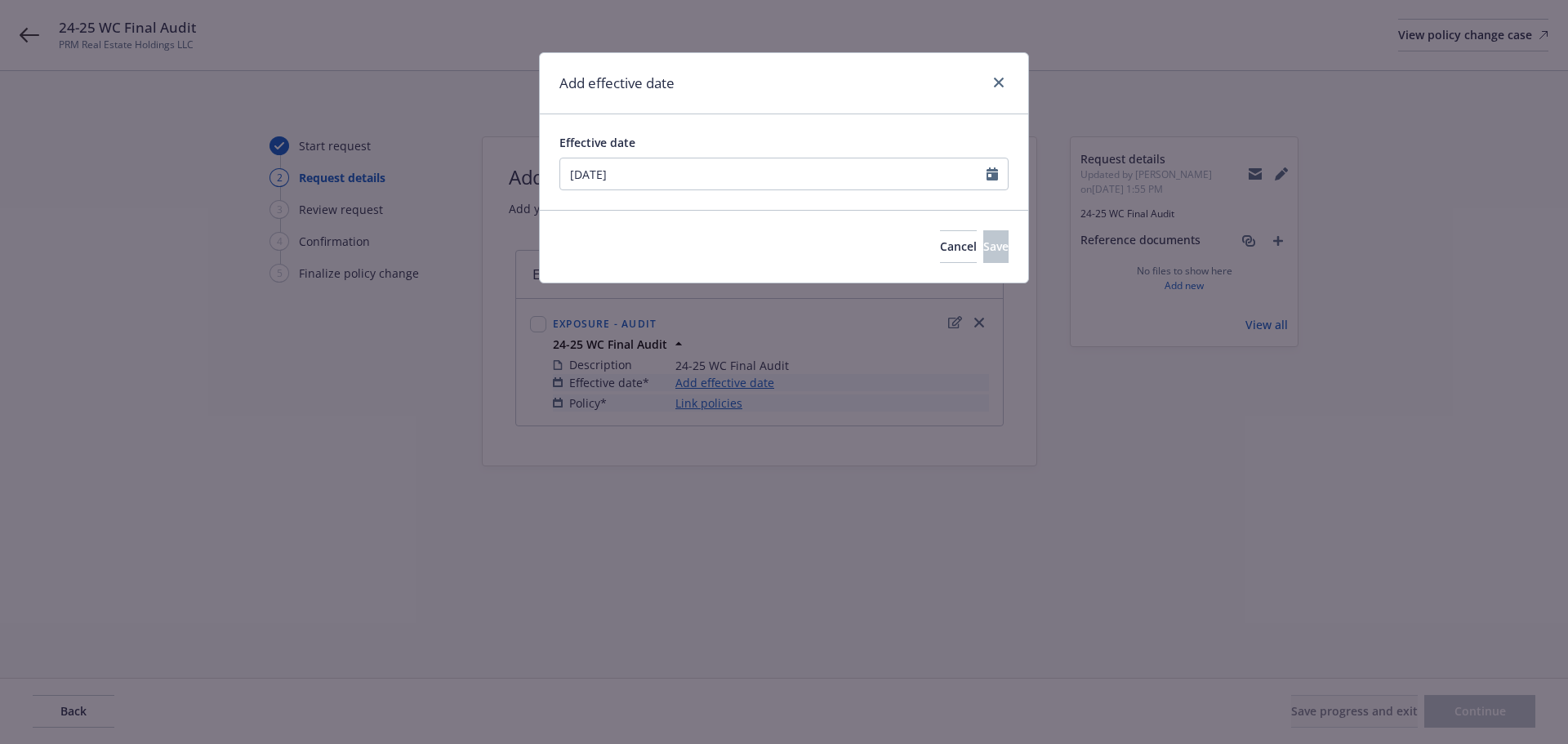
click at [798, 94] on div "Add effective date" at bounding box center [783, 84] width 488 height 62
click at [983, 260] on button "Save" at bounding box center [995, 247] width 26 height 33
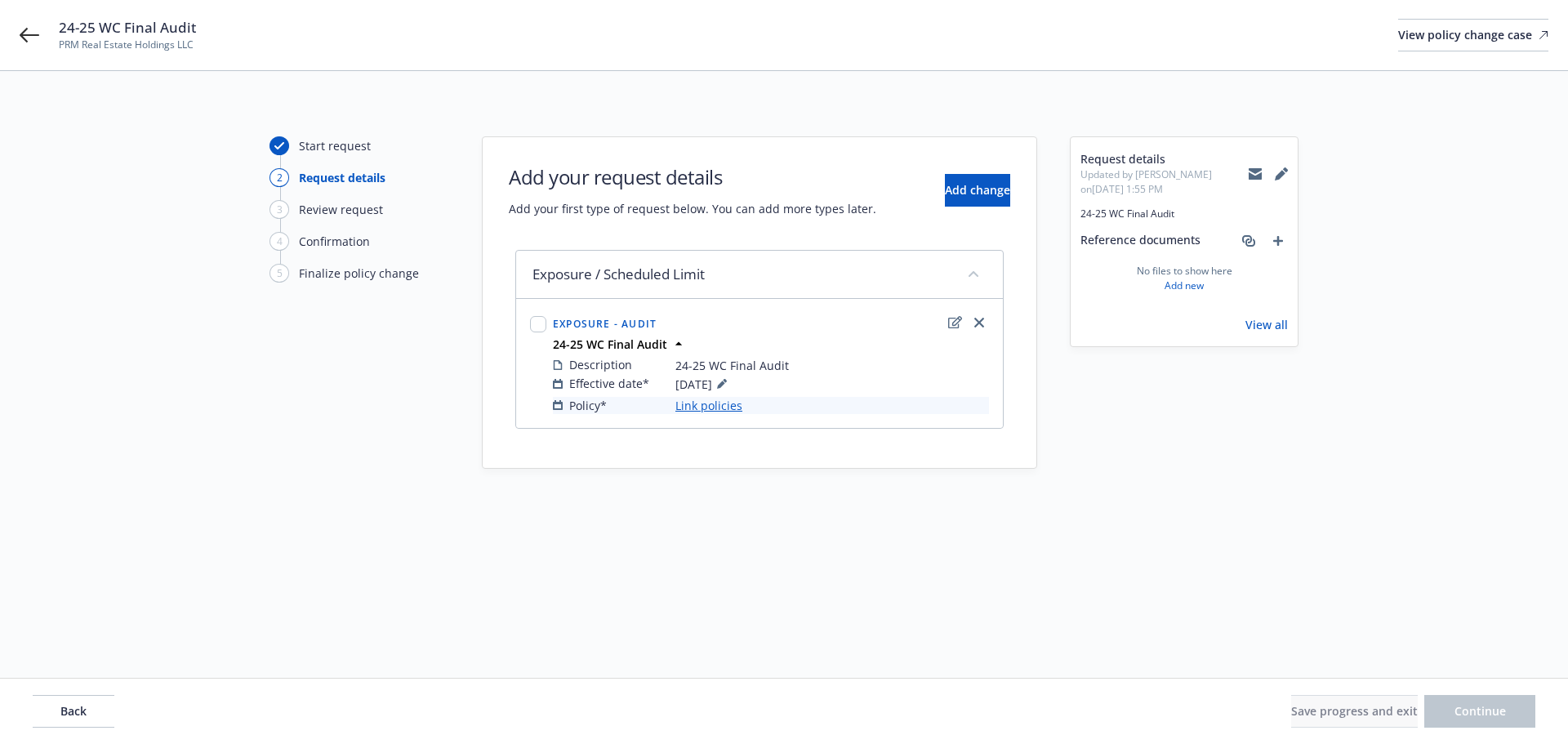
click at [735, 401] on link "Link policies" at bounding box center [708, 405] width 67 height 17
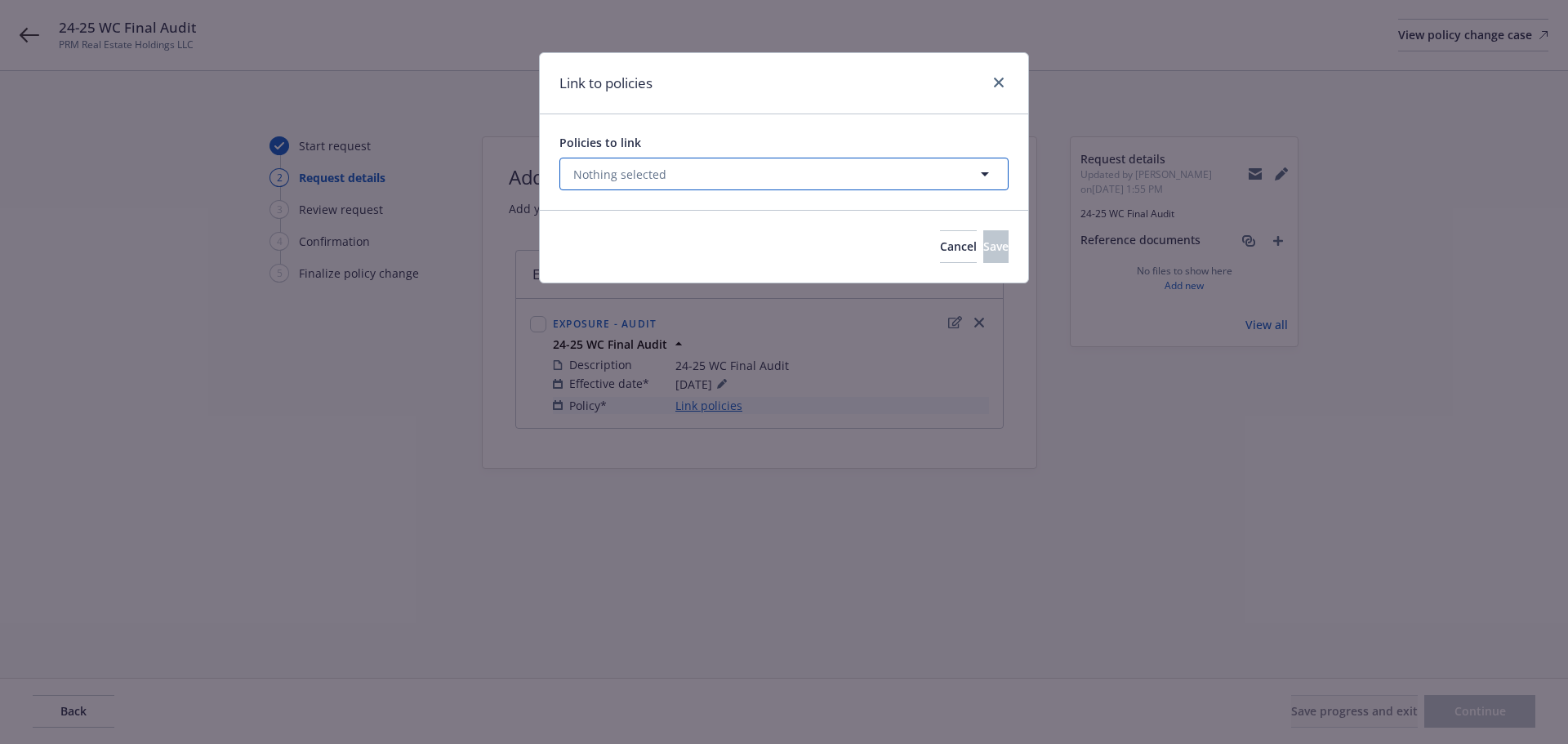
click at [664, 178] on button "Nothing selected" at bounding box center [784, 173] width 449 height 33
select select "ACTIVE"
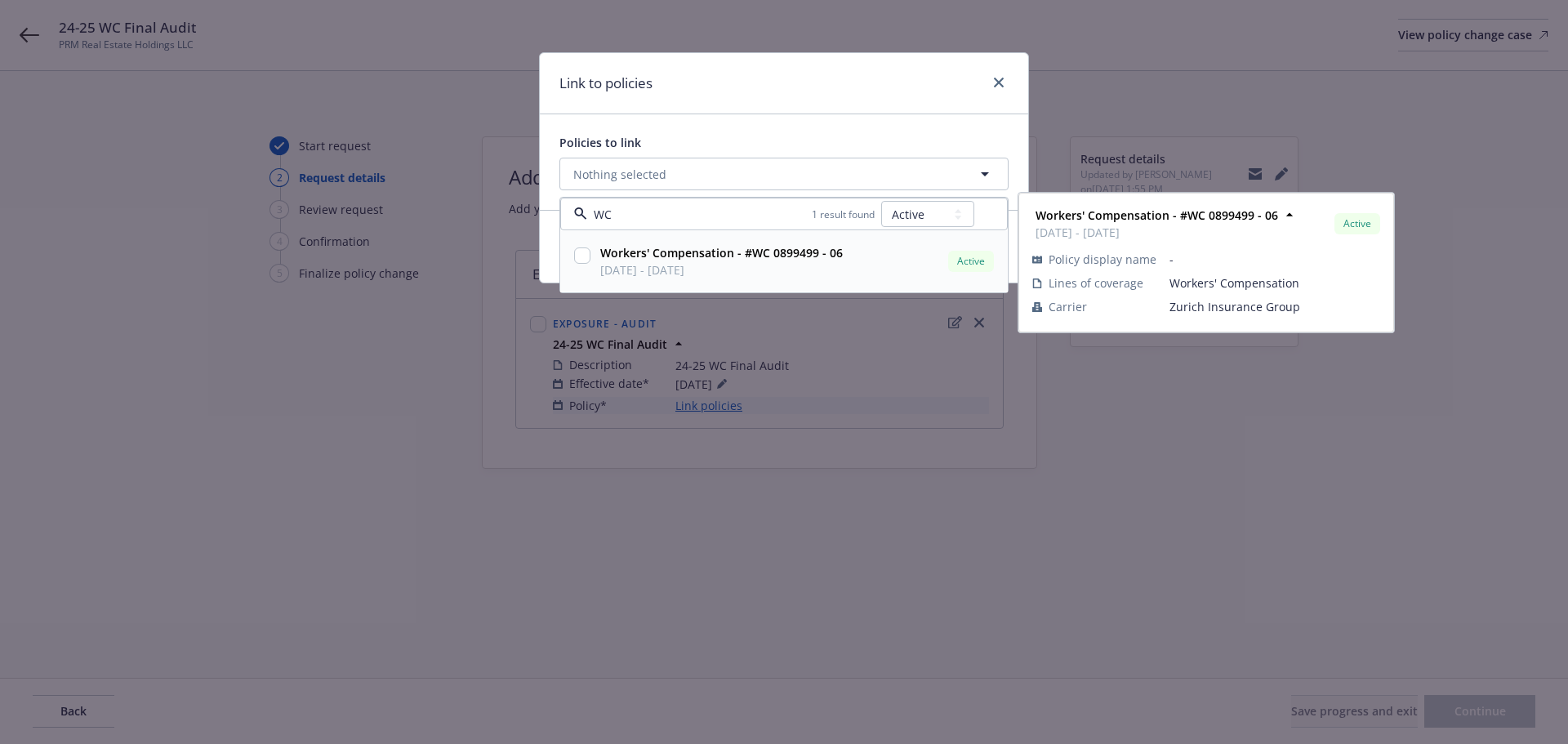
type input "WC"
click at [971, 202] on select "All Active Upcoming Expired Cancelled" at bounding box center [927, 214] width 93 height 26
select select
click at [882, 201] on select "All Active Upcoming Expired Cancelled" at bounding box center [927, 214] width 93 height 26
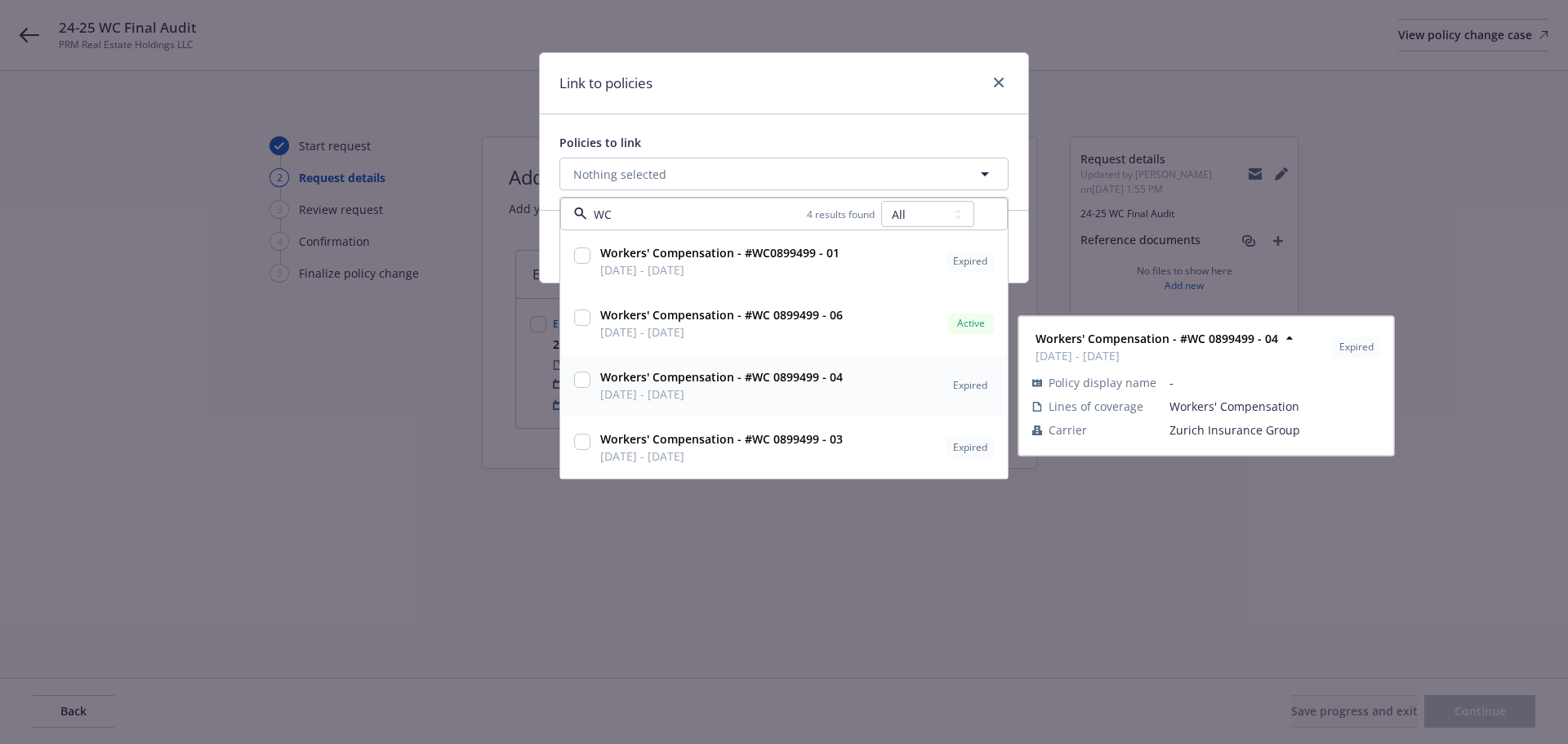
click at [583, 384] on input "checkbox" at bounding box center [582, 379] width 17 height 17
checkbox input "true"
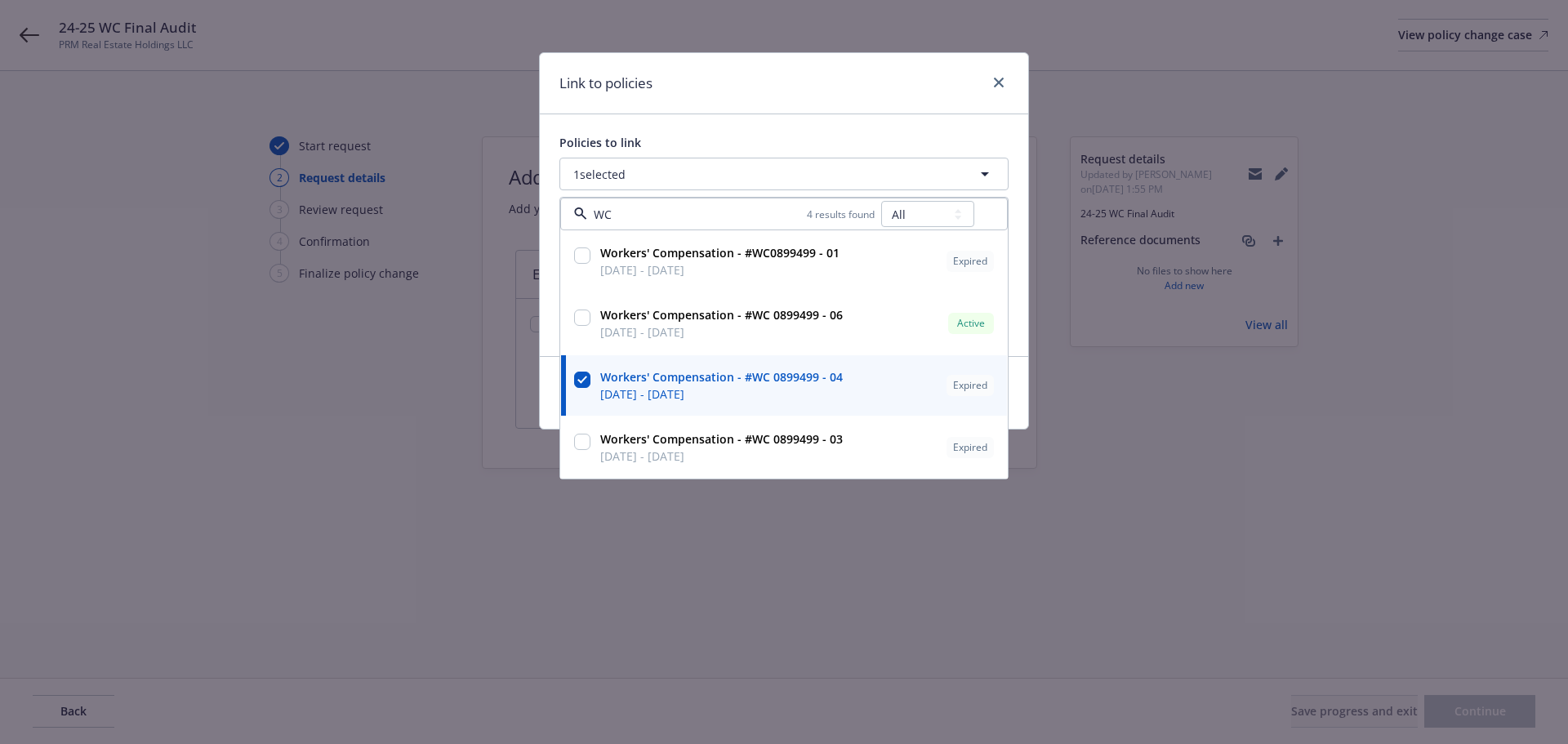
click at [780, 90] on div "Link to policies" at bounding box center [783, 84] width 488 height 62
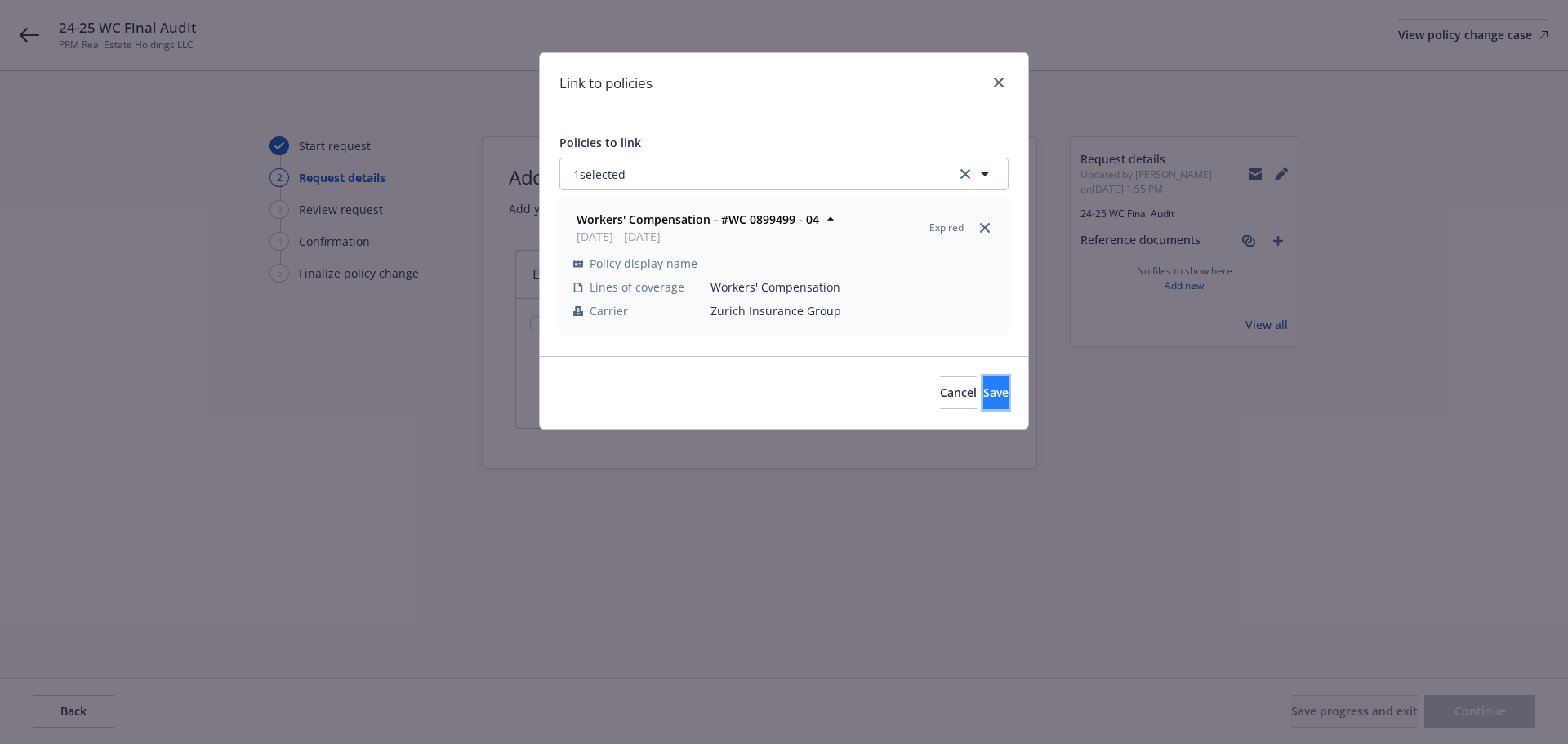
click at [983, 388] on span "Save" at bounding box center [995, 393] width 26 height 16
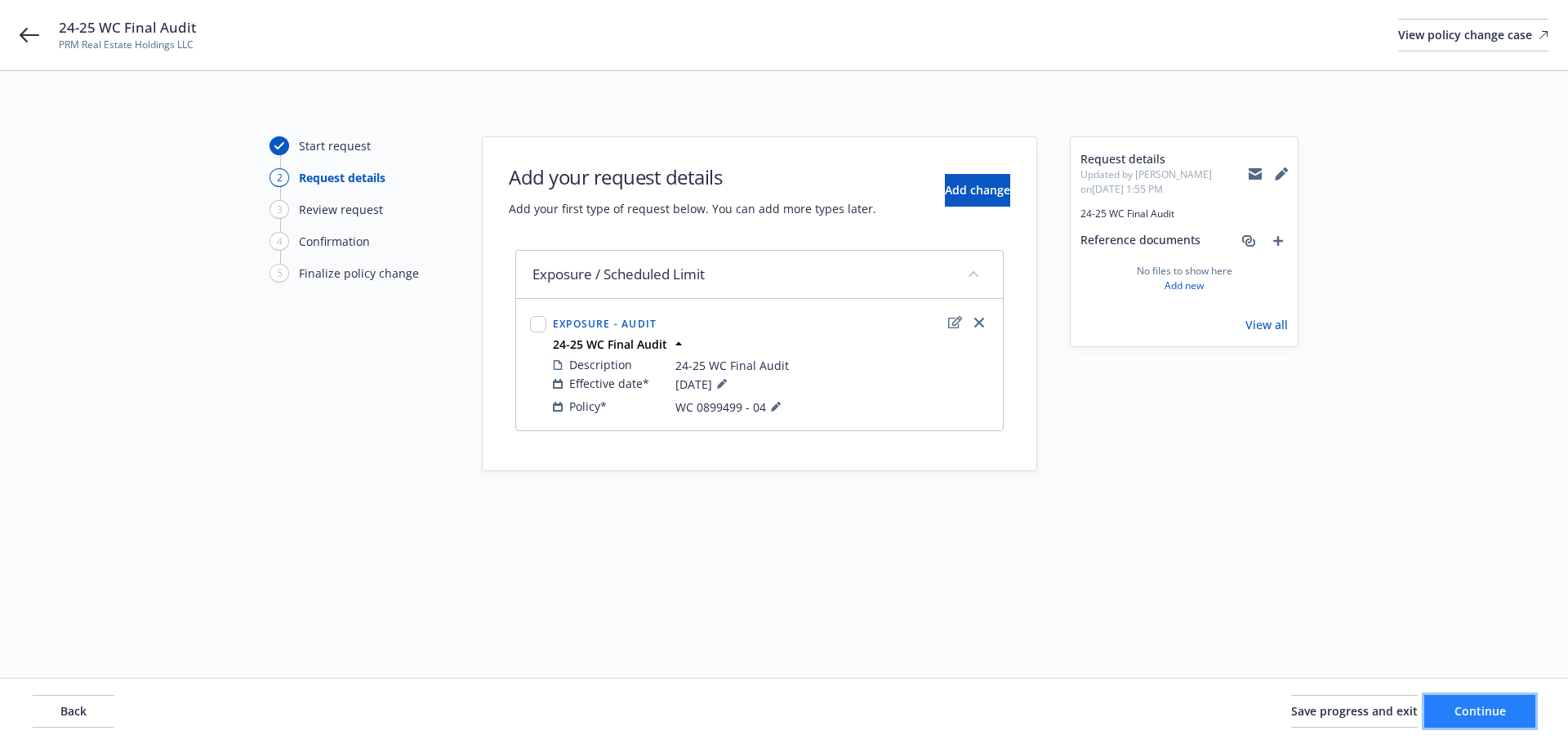
click at [1478, 720] on button "Continue" at bounding box center [1479, 711] width 111 height 33
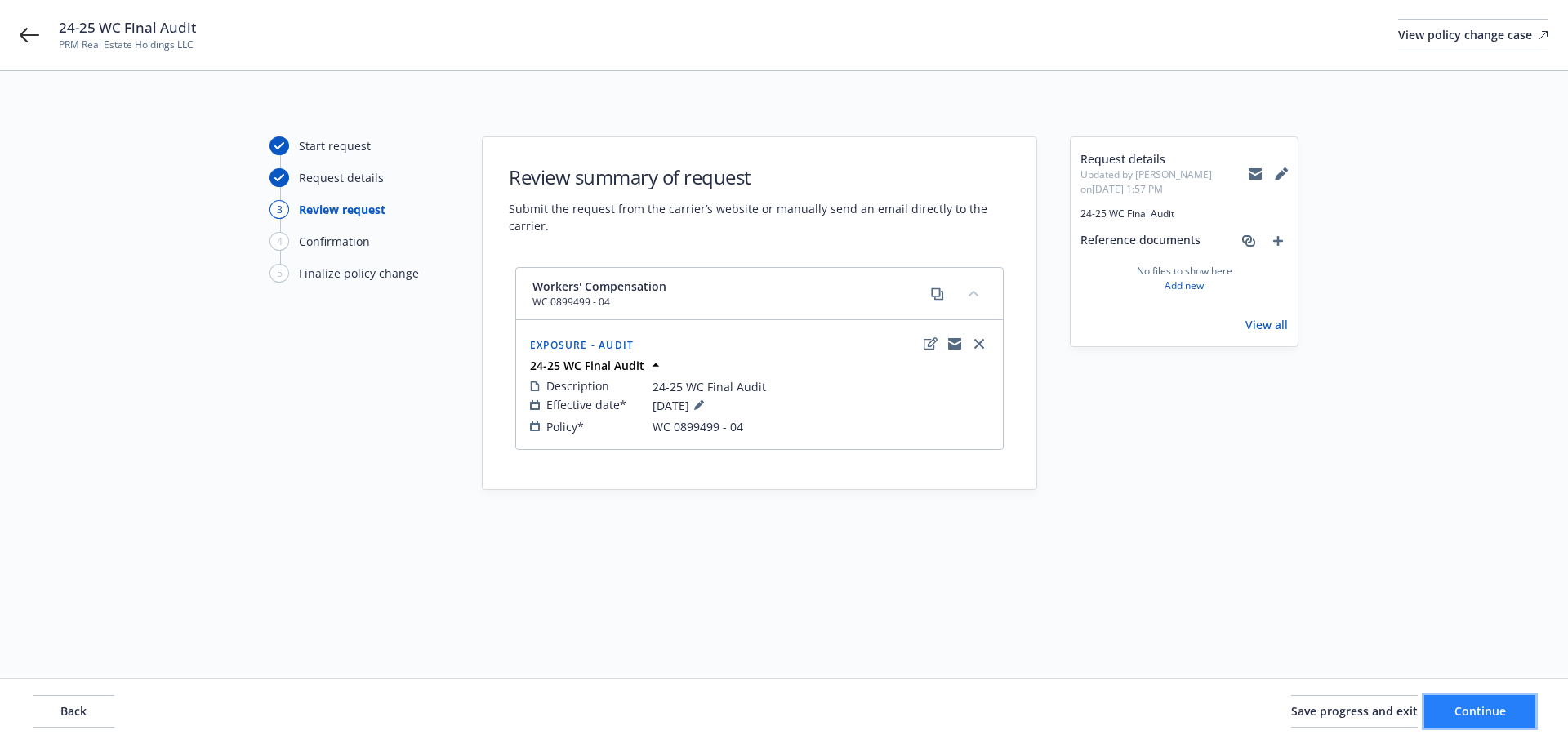
click at [1462, 711] on span "Continue" at bounding box center [1480, 711] width 51 height 16
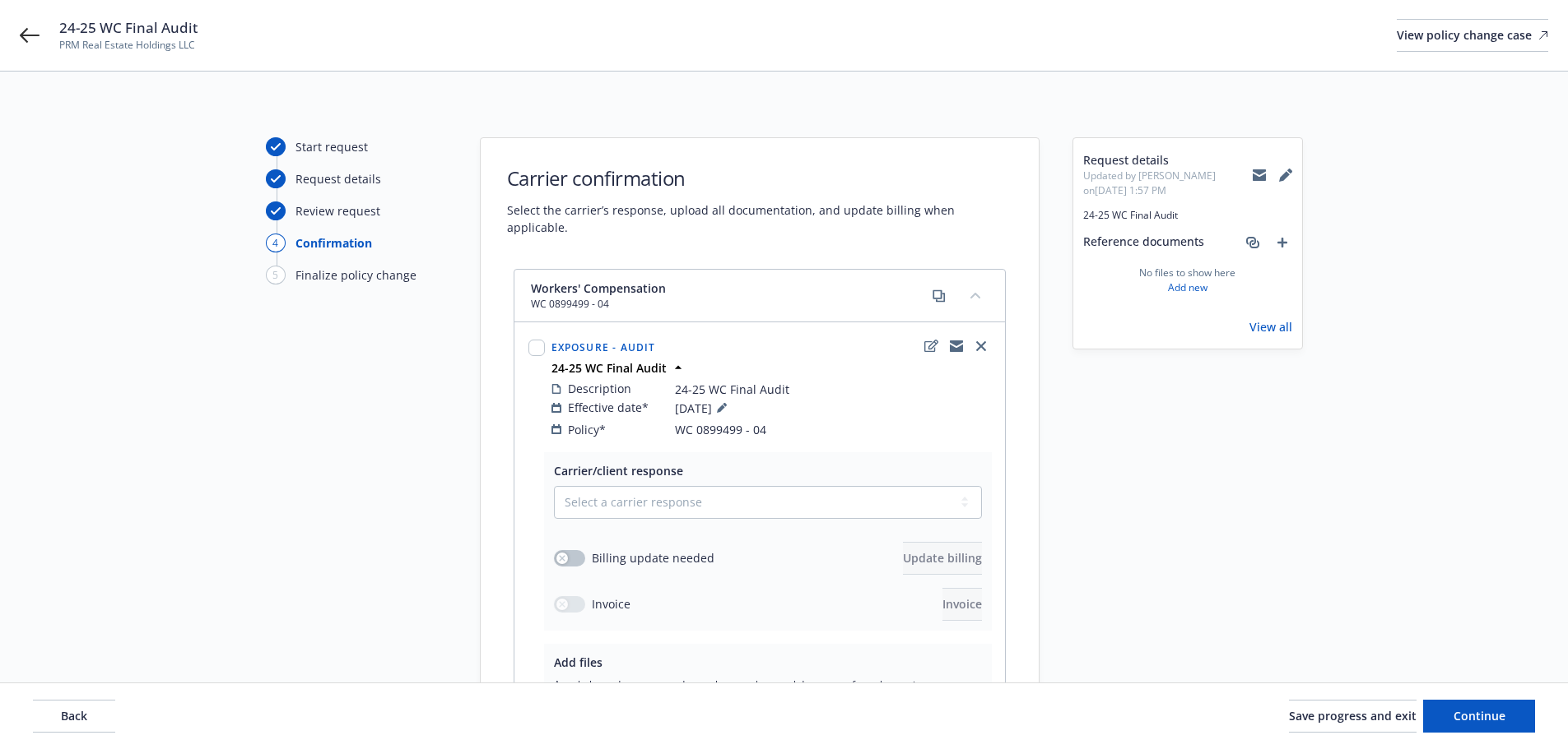
click at [745, 503] on div "Select a carrier response Accepted Accepted with revision No endorsement needed…" at bounding box center [767, 553] width 428 height 135
click at [717, 495] on select "Select a carrier response Accepted Accepted with revision No endorsement needed…" at bounding box center [767, 502] width 428 height 33
select select "ACCEPTED"
click at [553, 486] on select "Select a carrier response Accepted Accepted with revision No endorsement needed…" at bounding box center [767, 502] width 428 height 33
click at [556, 550] on button "button" at bounding box center [568, 558] width 31 height 17
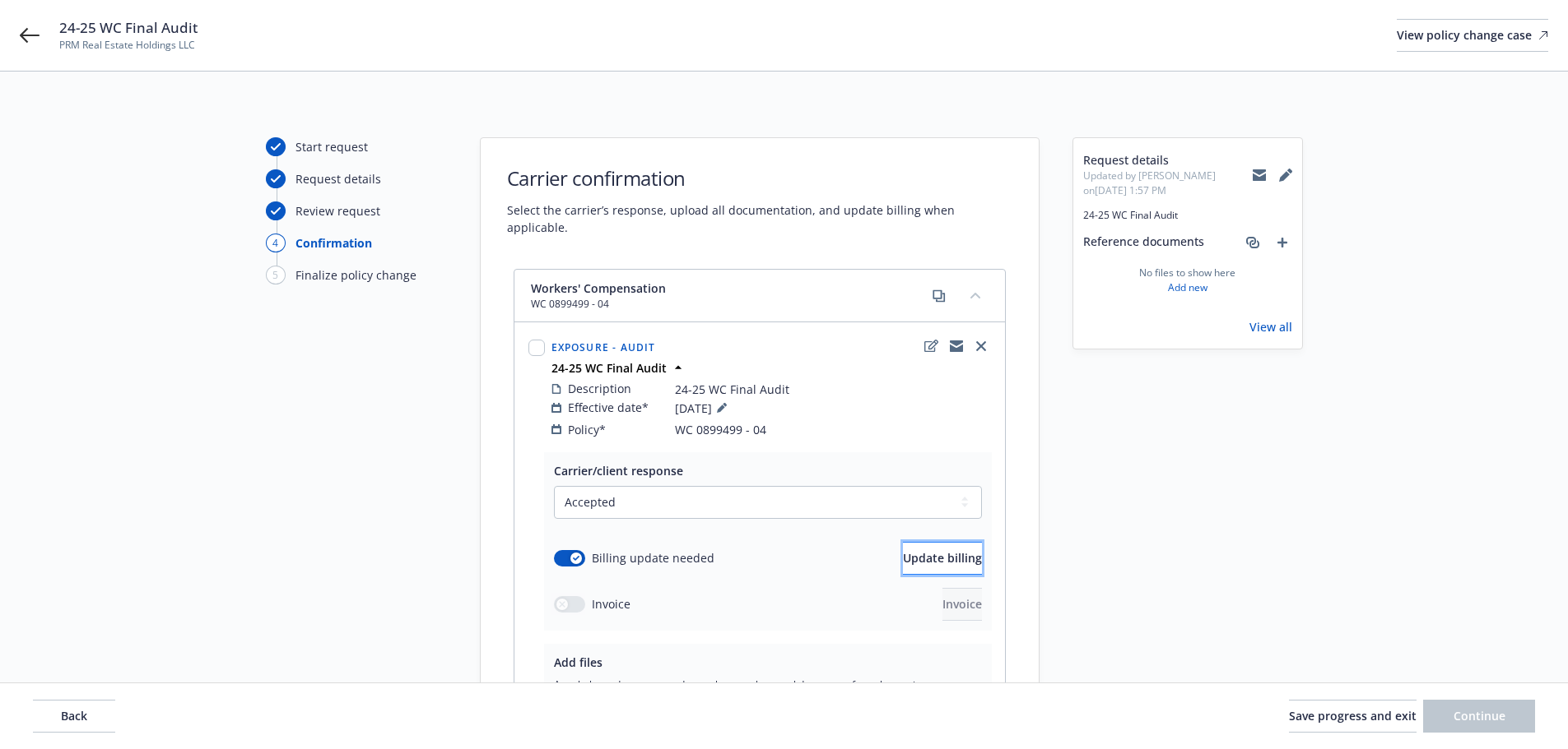
click at [903, 542] on button "Update billing" at bounding box center [942, 558] width 79 height 33
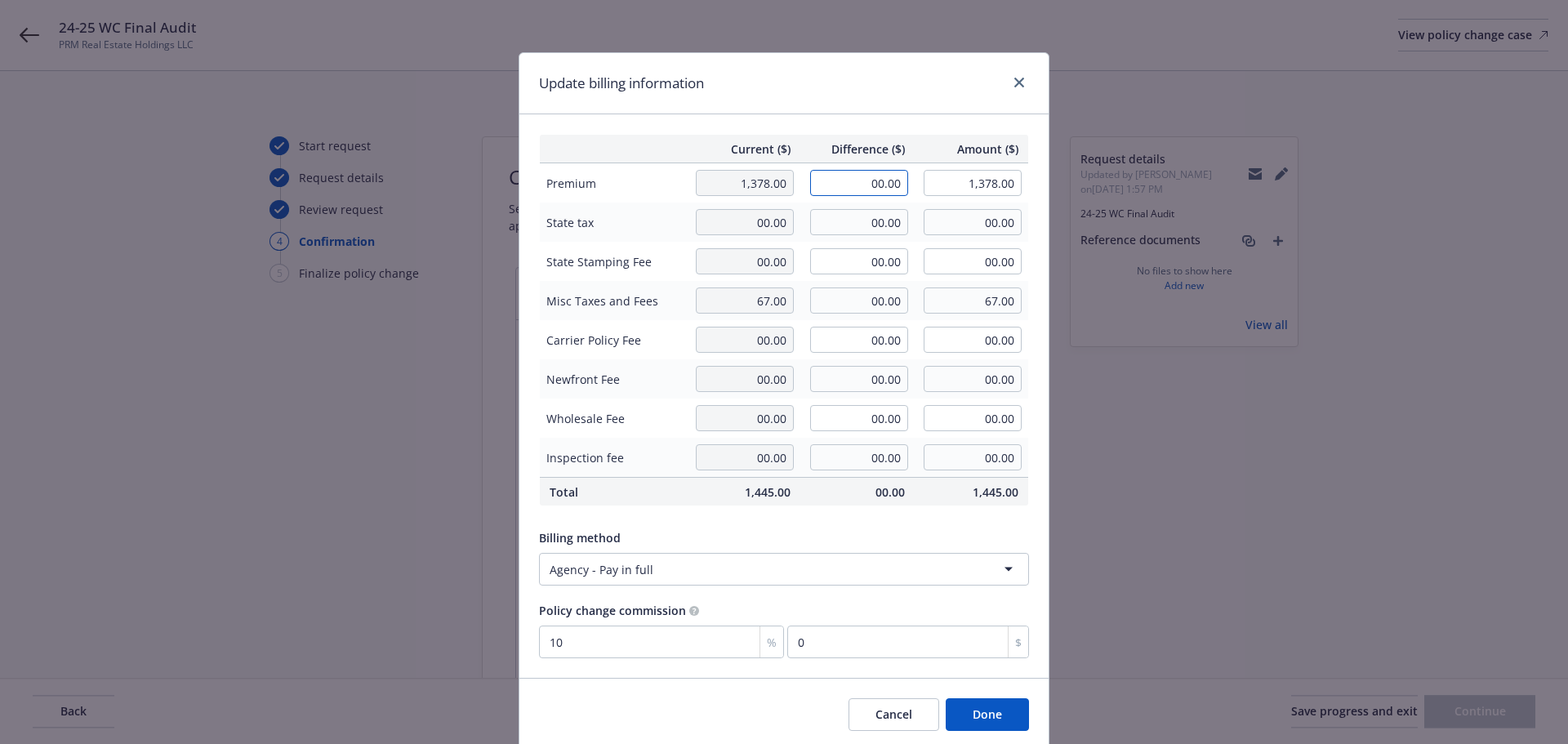
click at [857, 173] on input "00.00" at bounding box center [859, 183] width 98 height 26
type input "-255.00"
type input "1,123.00"
type input "-25.5"
click at [792, 81] on div "Update billing information" at bounding box center [783, 84] width 529 height 62
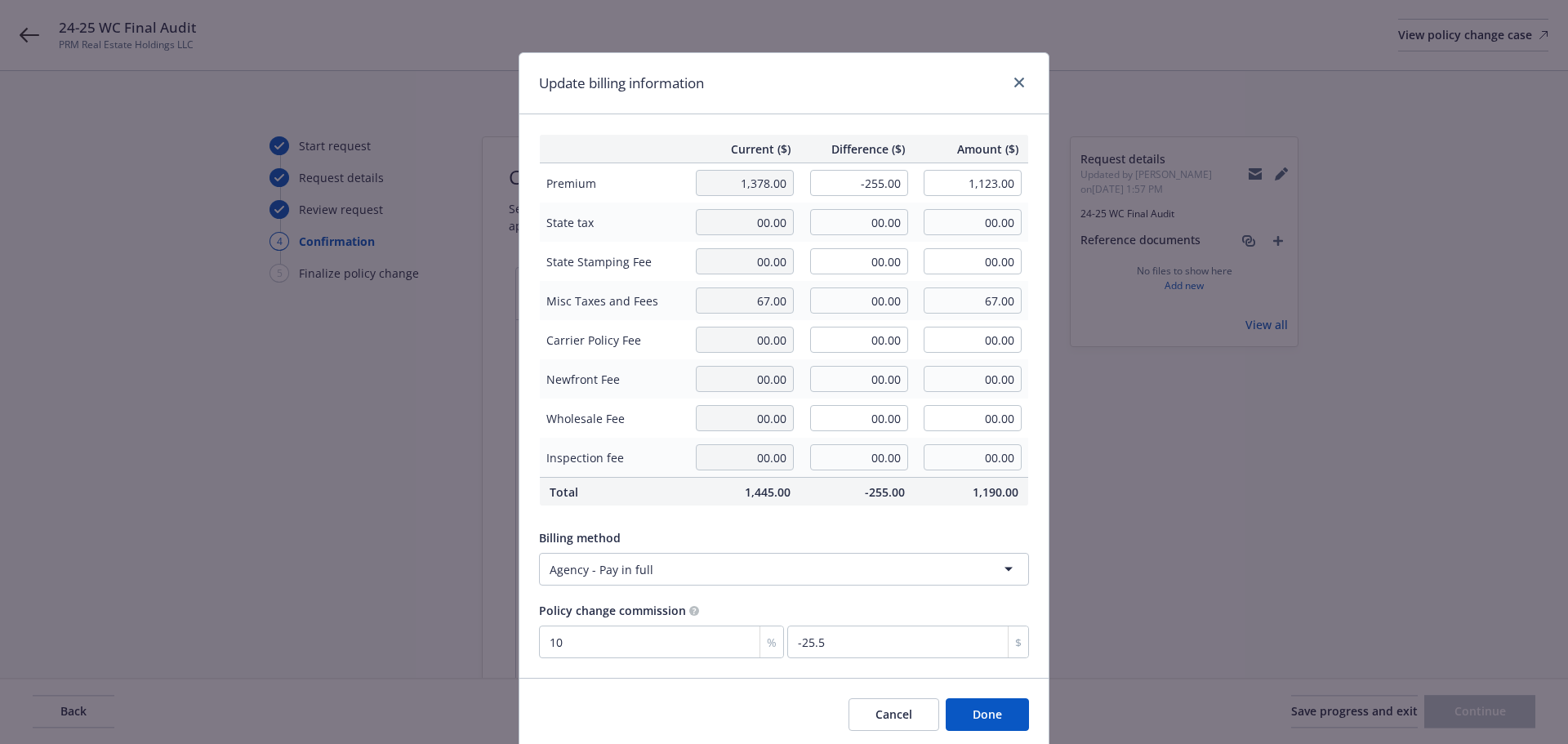
click at [984, 739] on div "Cancel Done" at bounding box center [783, 714] width 529 height 73
click at [978, 731] on button "Done" at bounding box center [987, 714] width 84 height 33
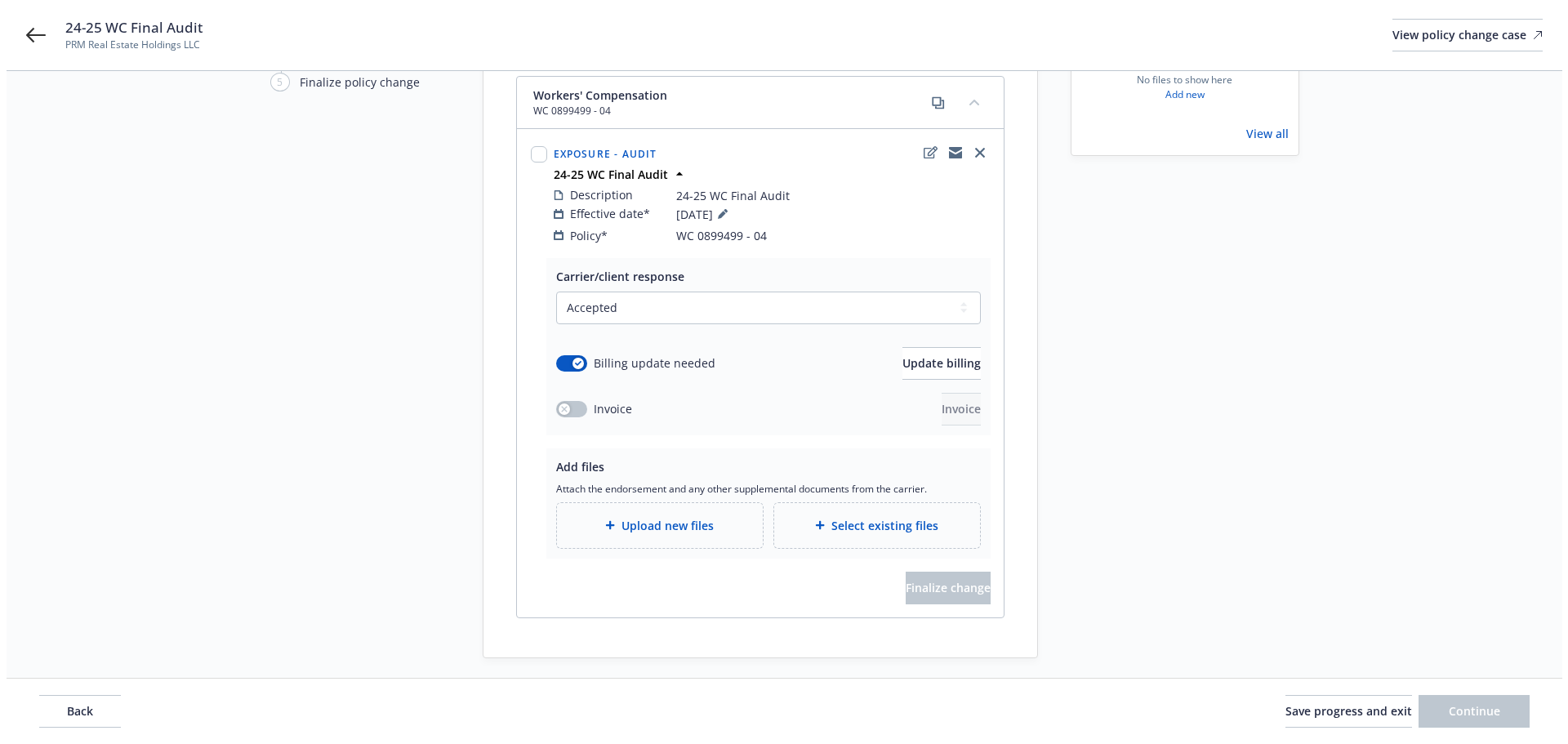
scroll to position [220, 0]
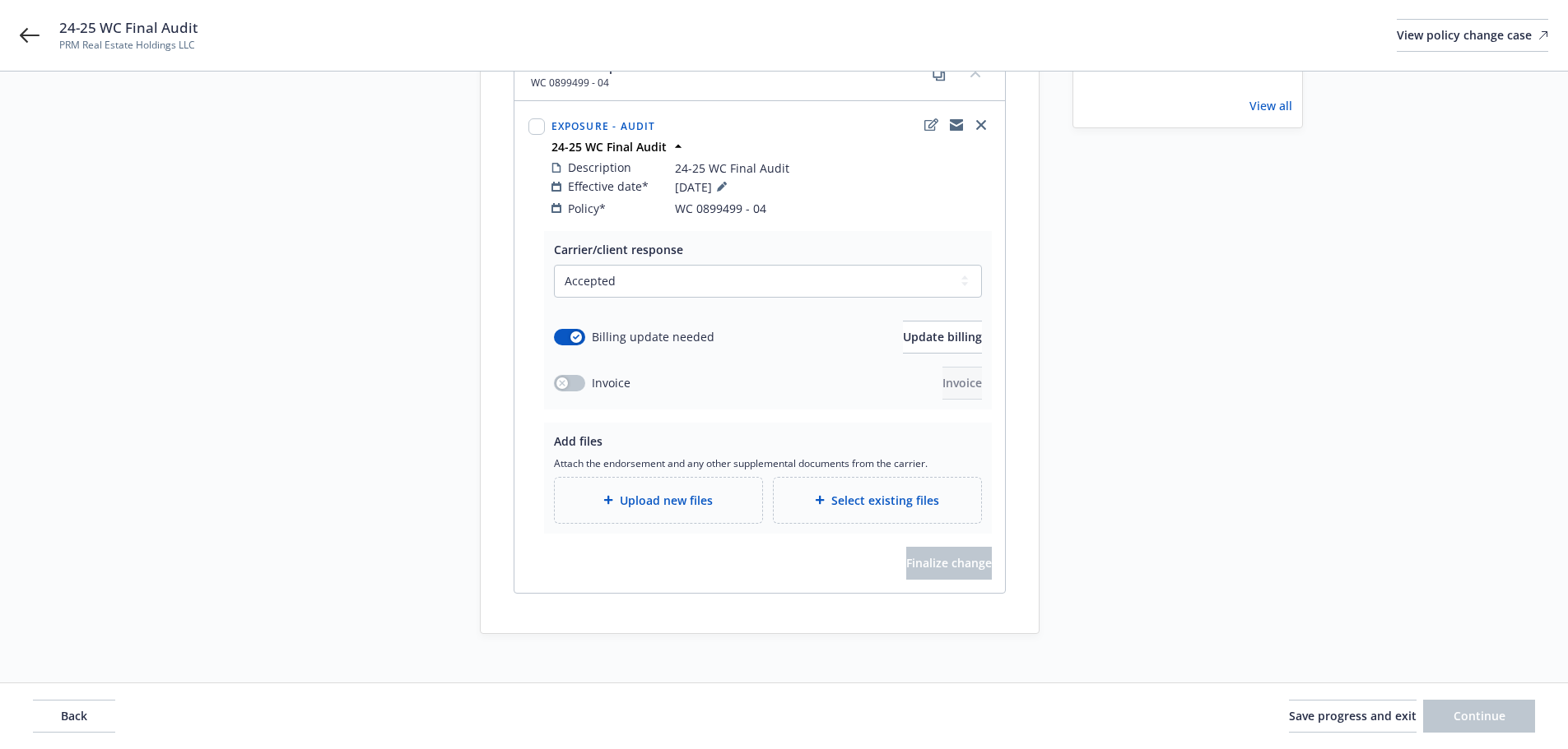
click at [645, 478] on div "Upload new files" at bounding box center [658, 500] width 208 height 45
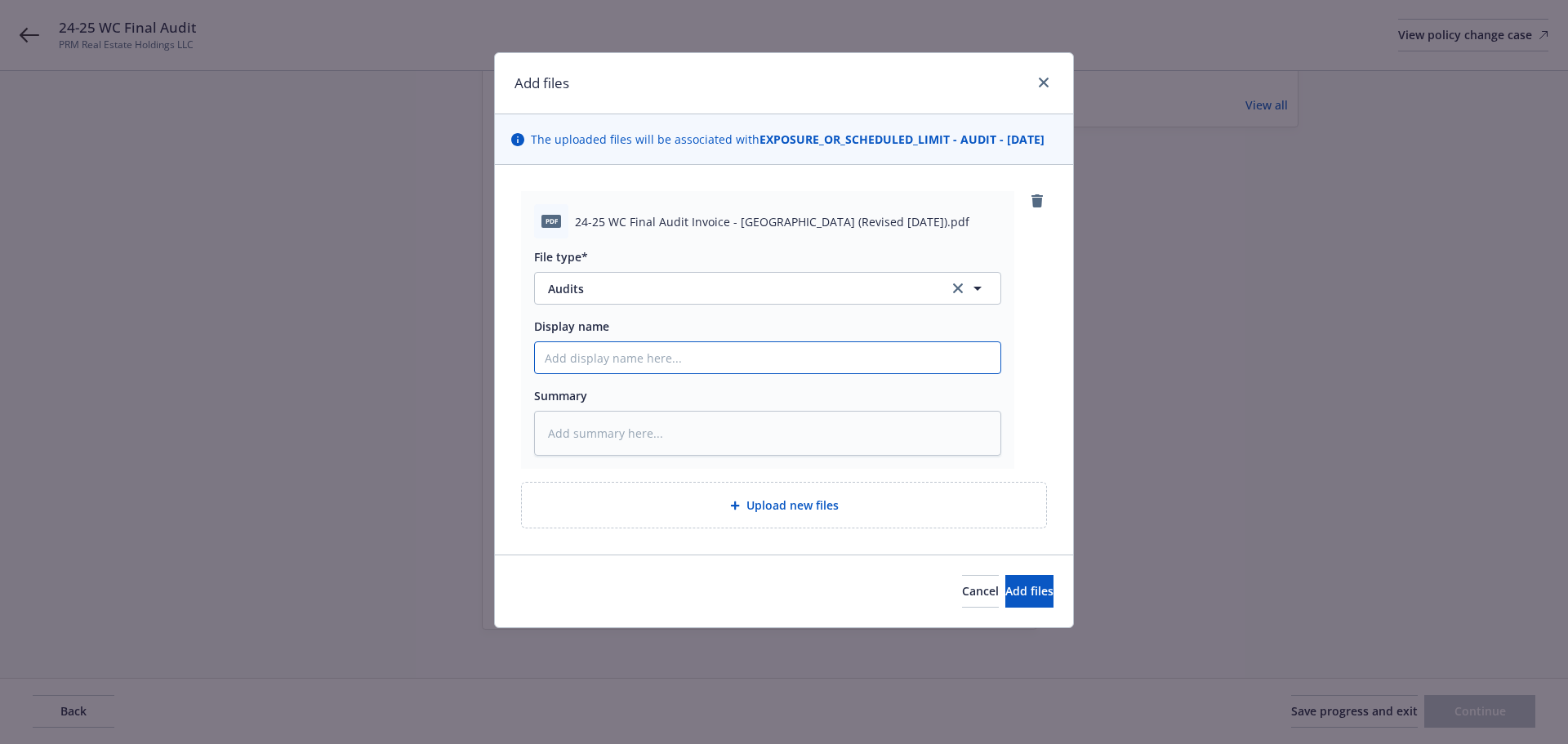
click at [749, 364] on input "Display name" at bounding box center [767, 357] width 465 height 31
type textarea "x"
type input "2"
type textarea "x"
click at [730, 103] on div "Add files" at bounding box center [783, 84] width 578 height 62
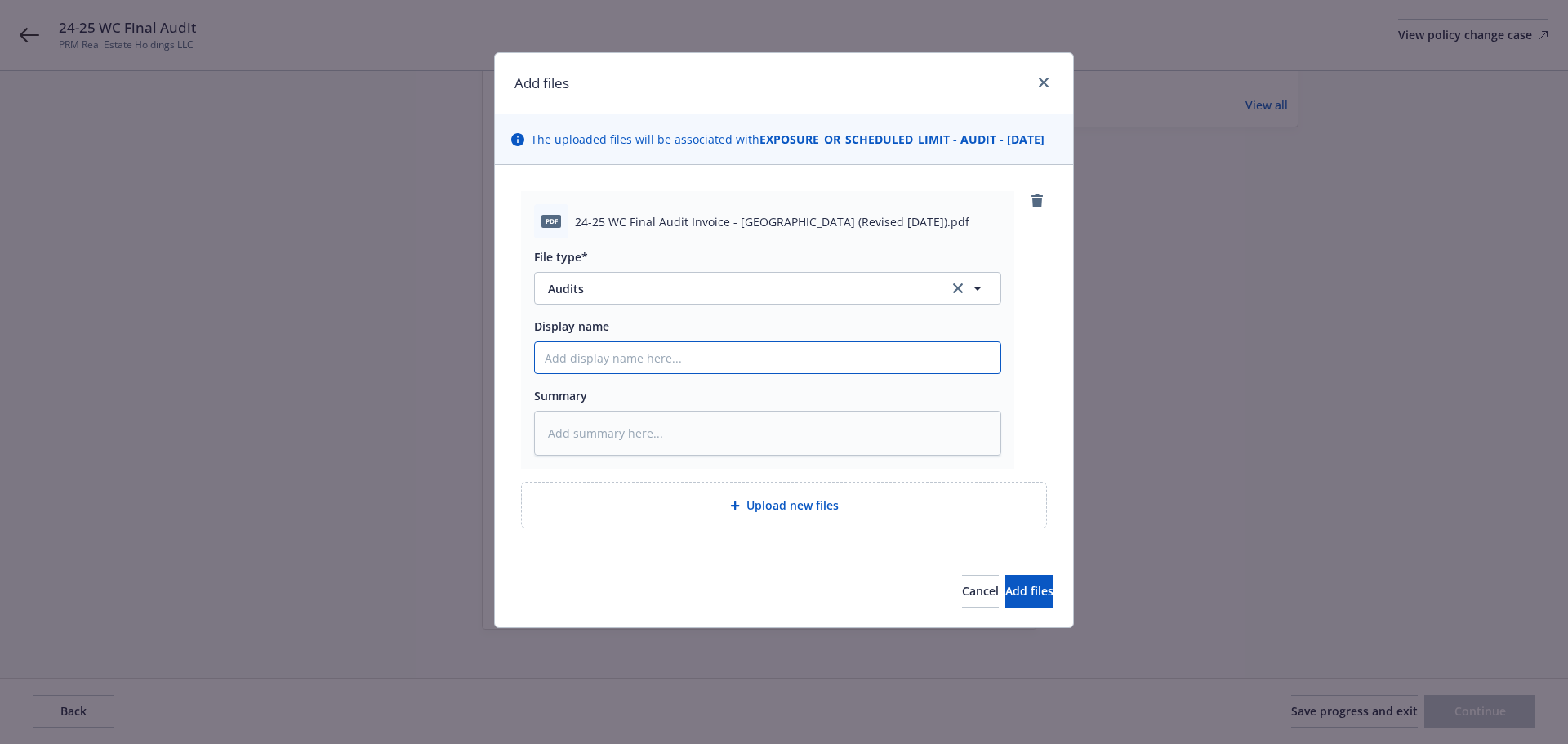
click at [669, 372] on input "Display name" at bounding box center [767, 357] width 465 height 31
paste input "24-25 WC Final Audit Invoice - [GEOGRAPHIC_DATA] (Revised [DATE])"
type textarea "x"
type input "24-25 WC Final Audit Invoice - [GEOGRAPHIC_DATA] (Revised [DATE])"
click at [1005, 599] on button "Add files" at bounding box center [1029, 591] width 48 height 33
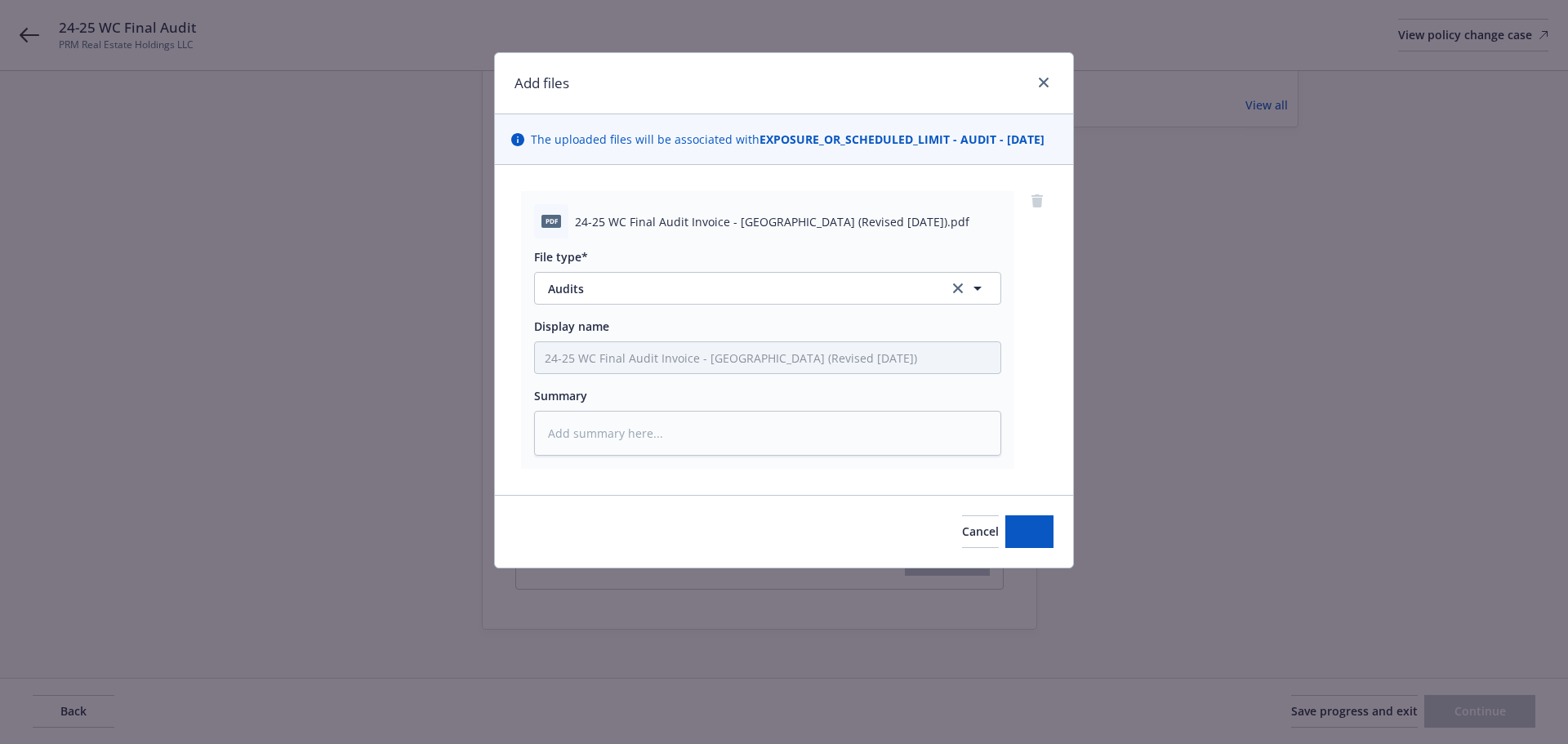
type textarea "x"
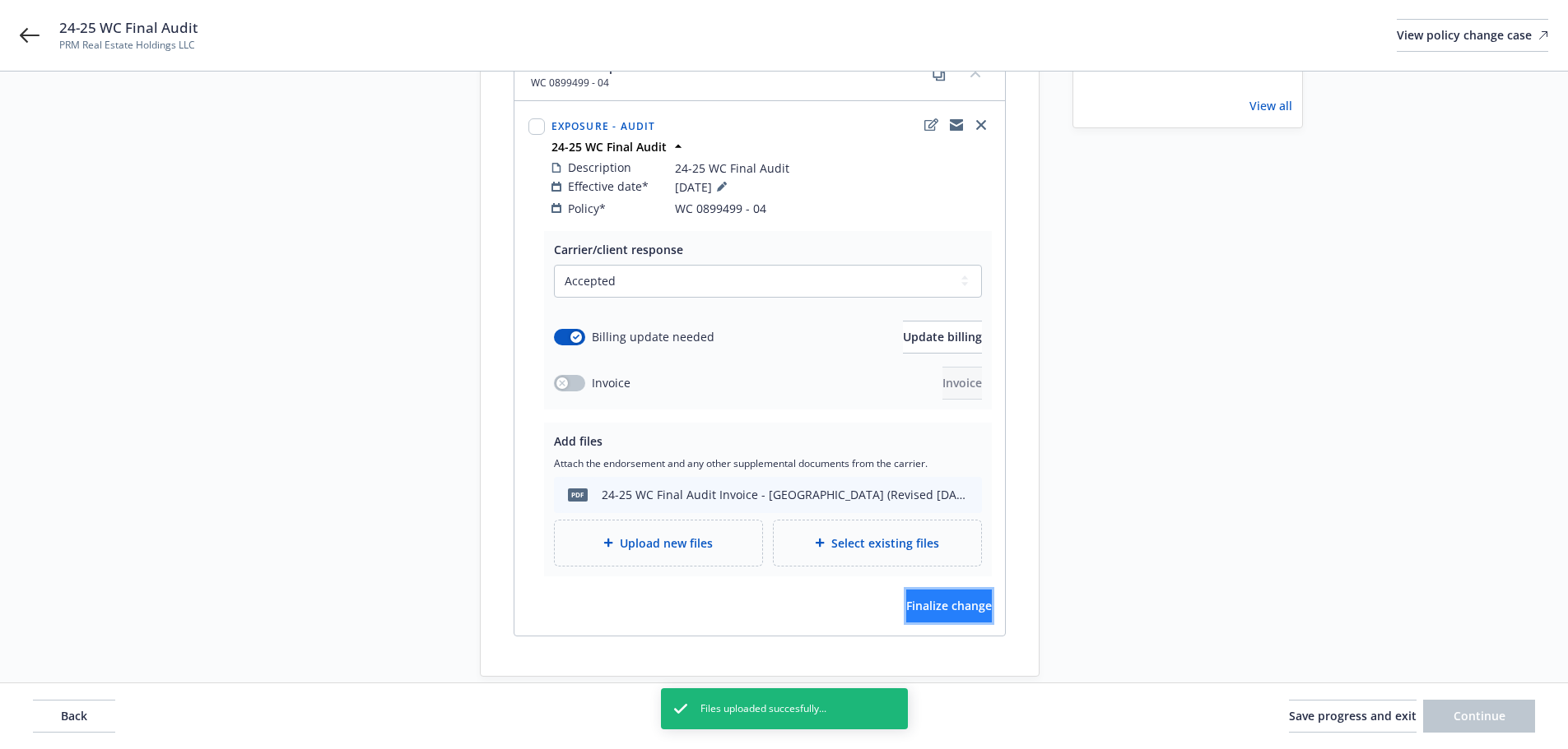
click at [919, 598] on span "Finalize change" at bounding box center [949, 606] width 86 height 16
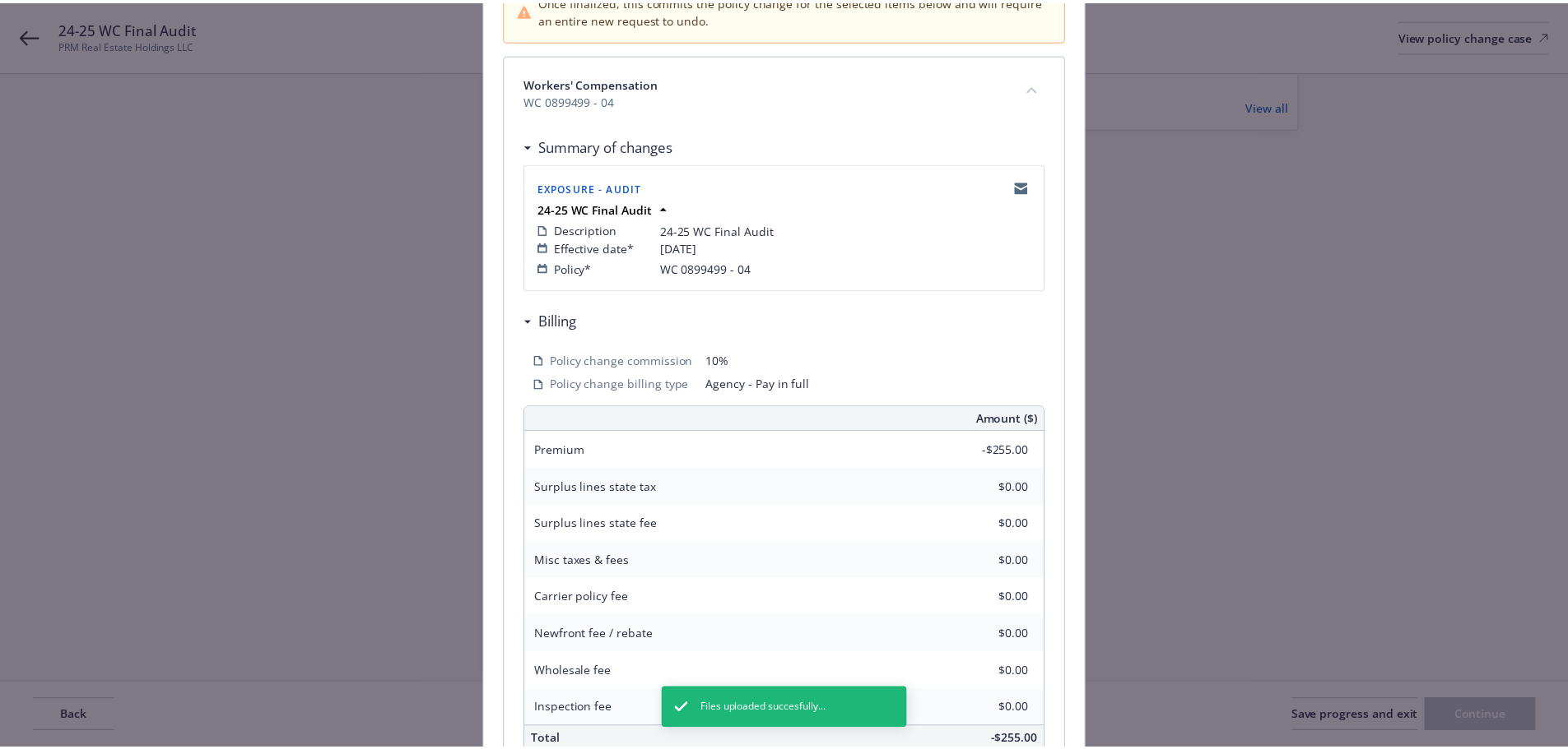
scroll to position [363, 0]
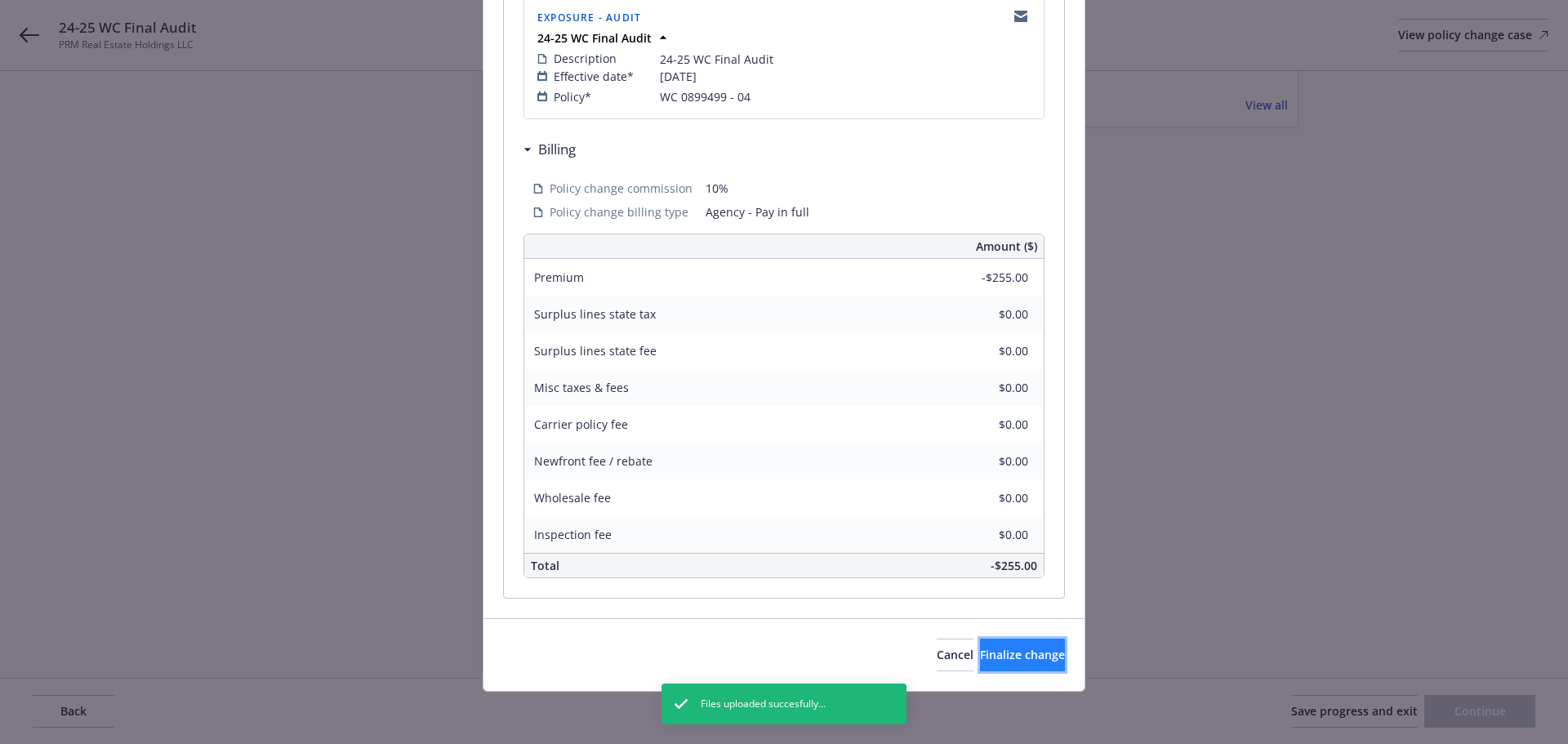
click at [1032, 652] on button "Finalize change" at bounding box center [1022, 655] width 85 height 33
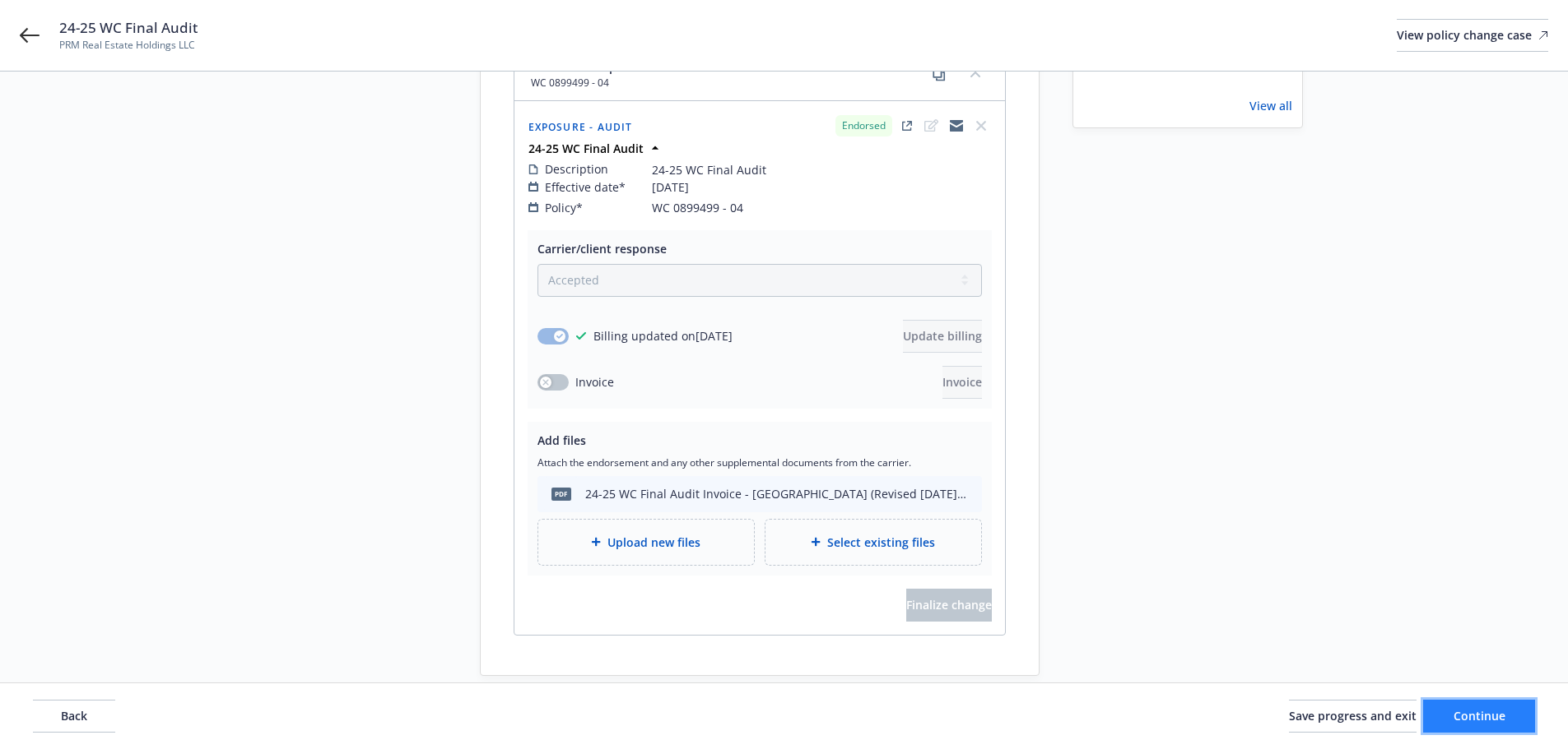
click at [1486, 716] on span "Continue" at bounding box center [1479, 716] width 51 height 16
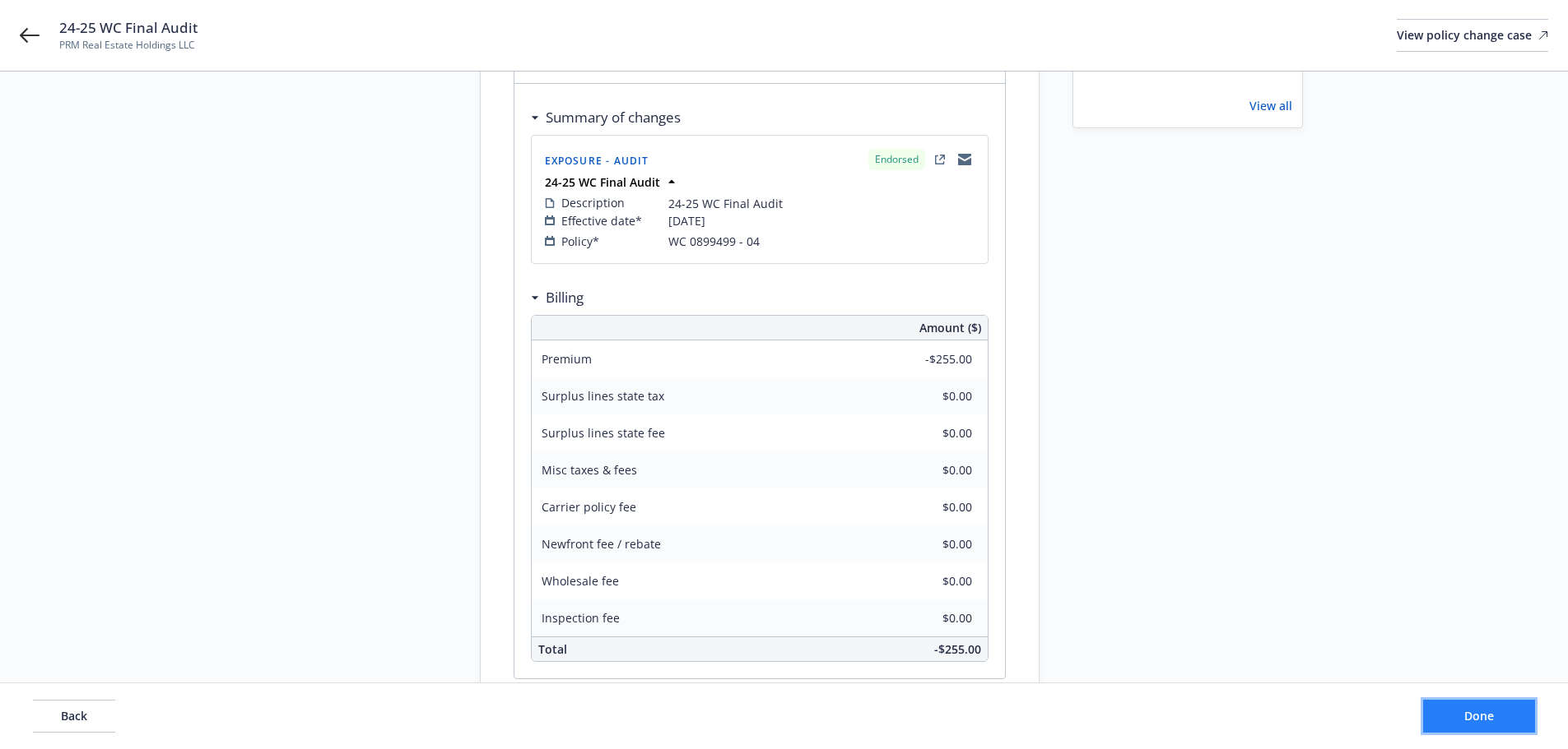
click at [1469, 711] on span "Done" at bounding box center [1478, 716] width 29 height 16
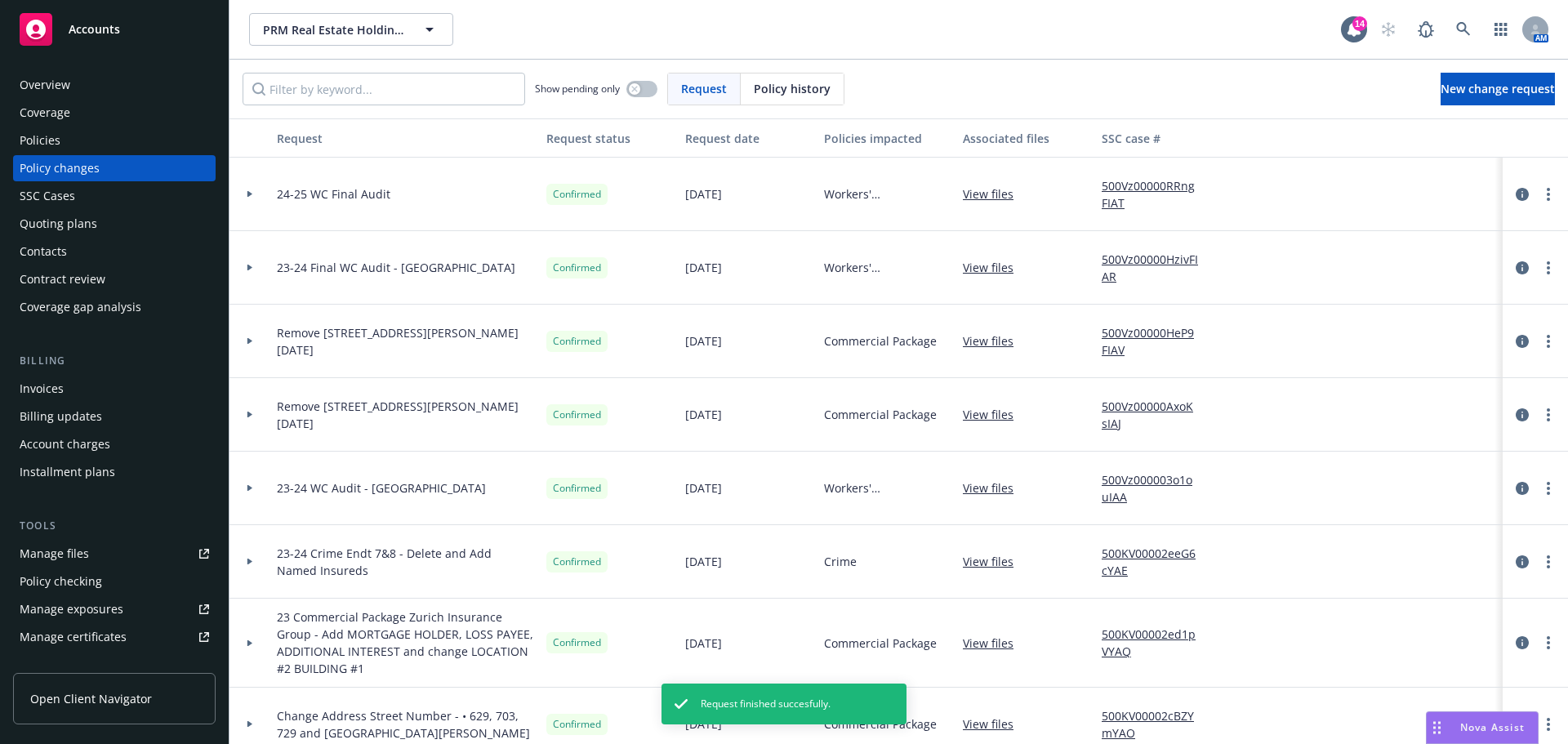
click at [62, 387] on div "Invoices" at bounding box center [114, 389] width 189 height 26
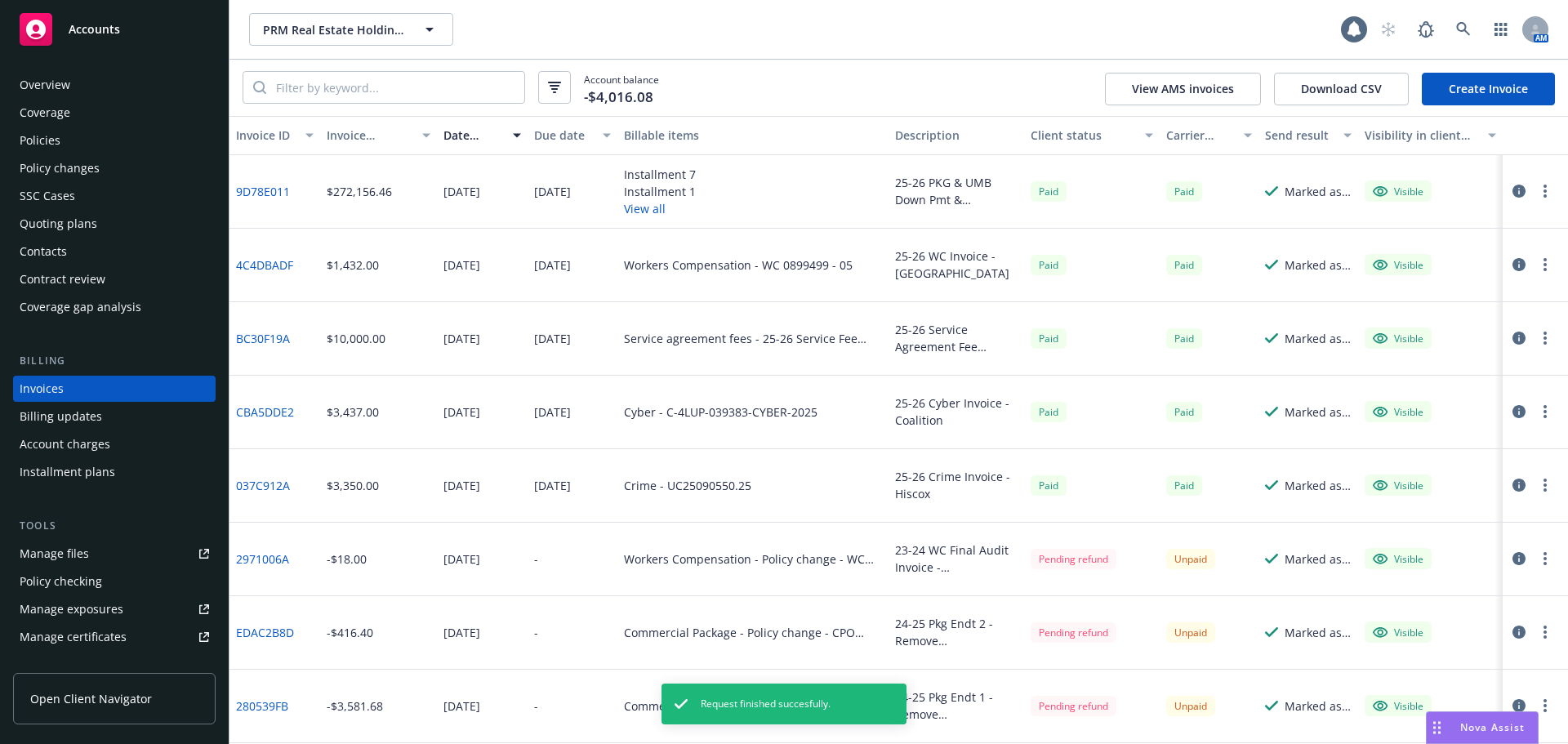
click at [1471, 89] on link "Create Invoice" at bounding box center [1488, 89] width 133 height 33
